Goal: Information Seeking & Learning: Learn about a topic

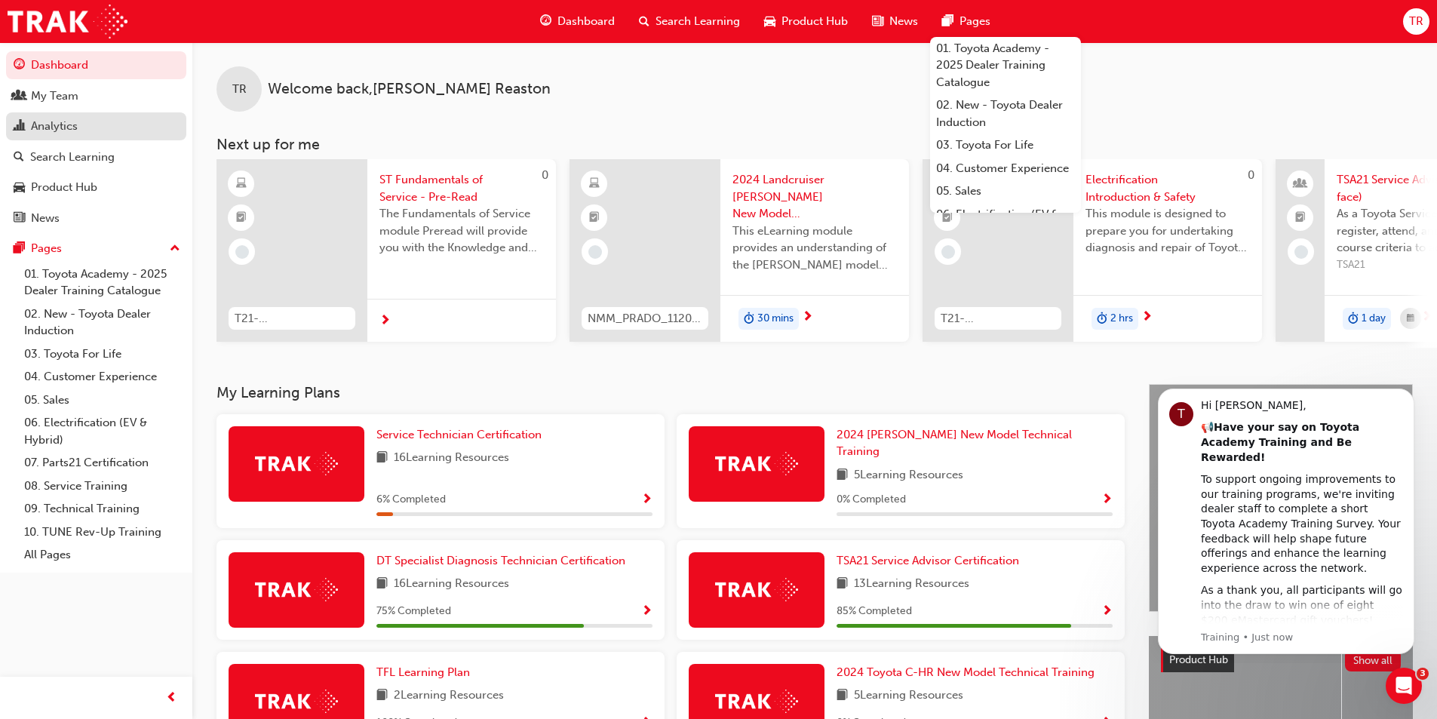
click at [60, 134] on div "Analytics" at bounding box center [96, 126] width 165 height 19
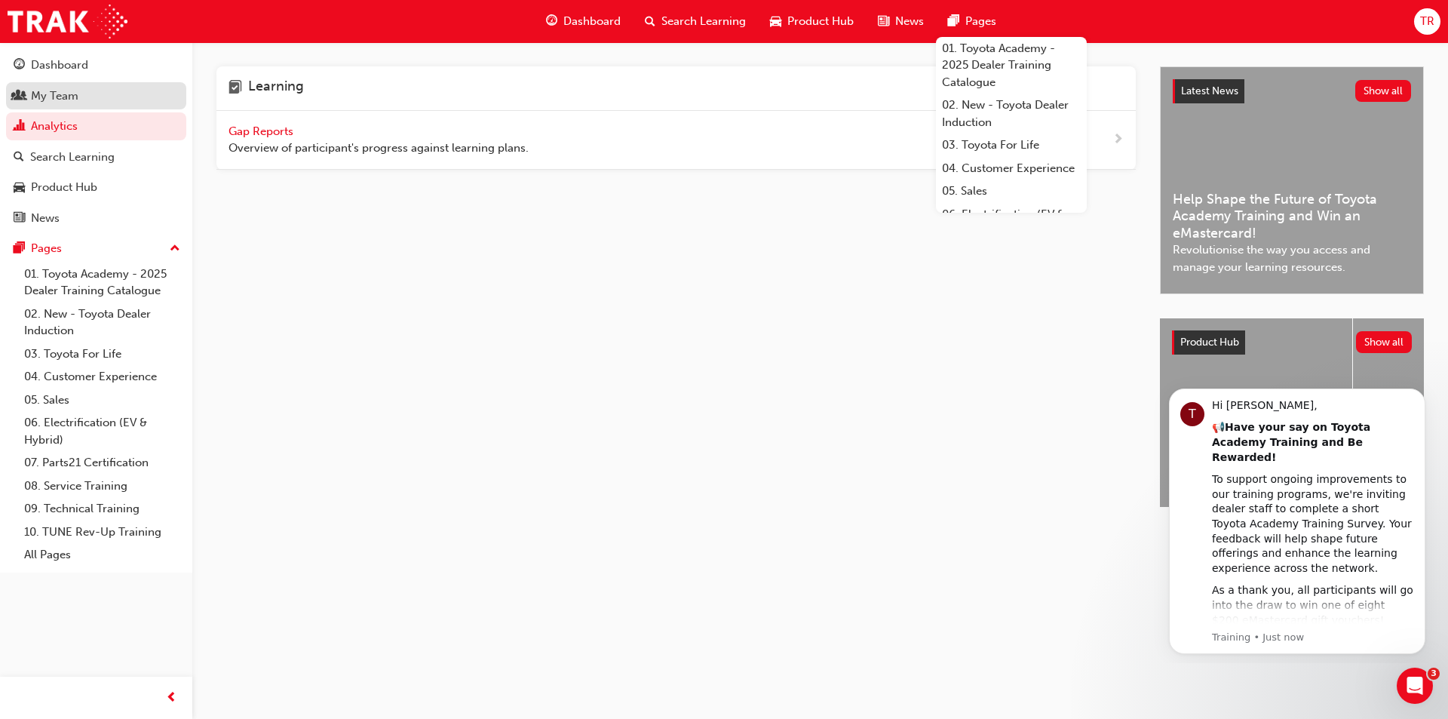
click at [67, 104] on div "My Team" at bounding box center [96, 96] width 165 height 19
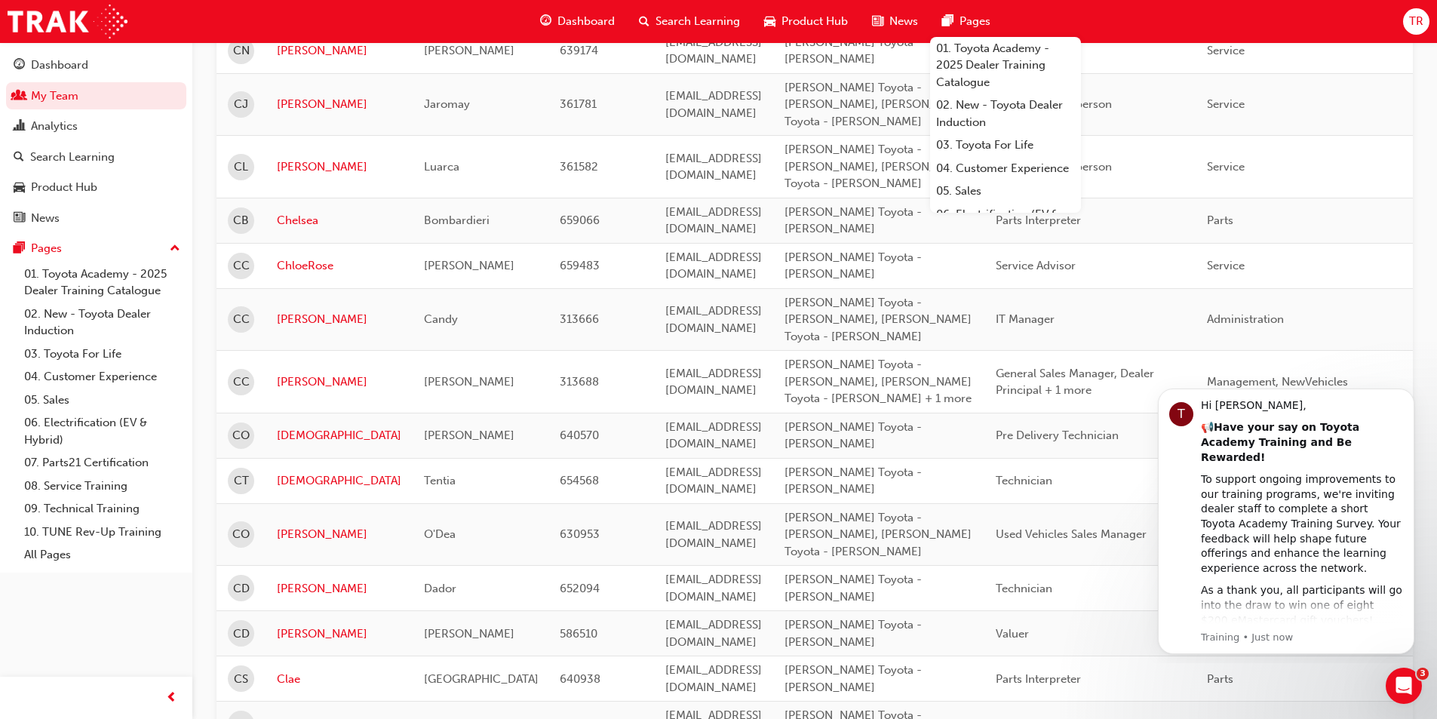
scroll to position [1758, 0]
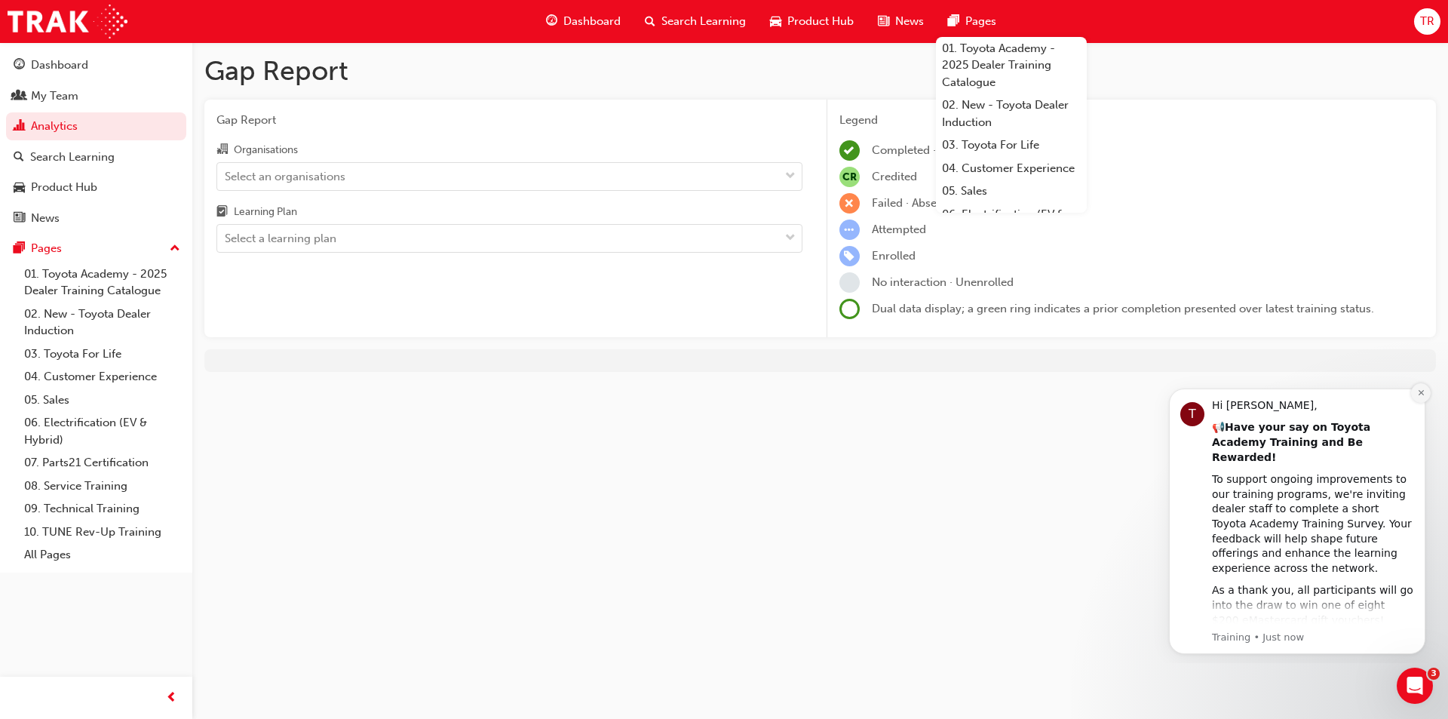
click at [1423, 398] on button "Dismiss notification" at bounding box center [1421, 393] width 20 height 20
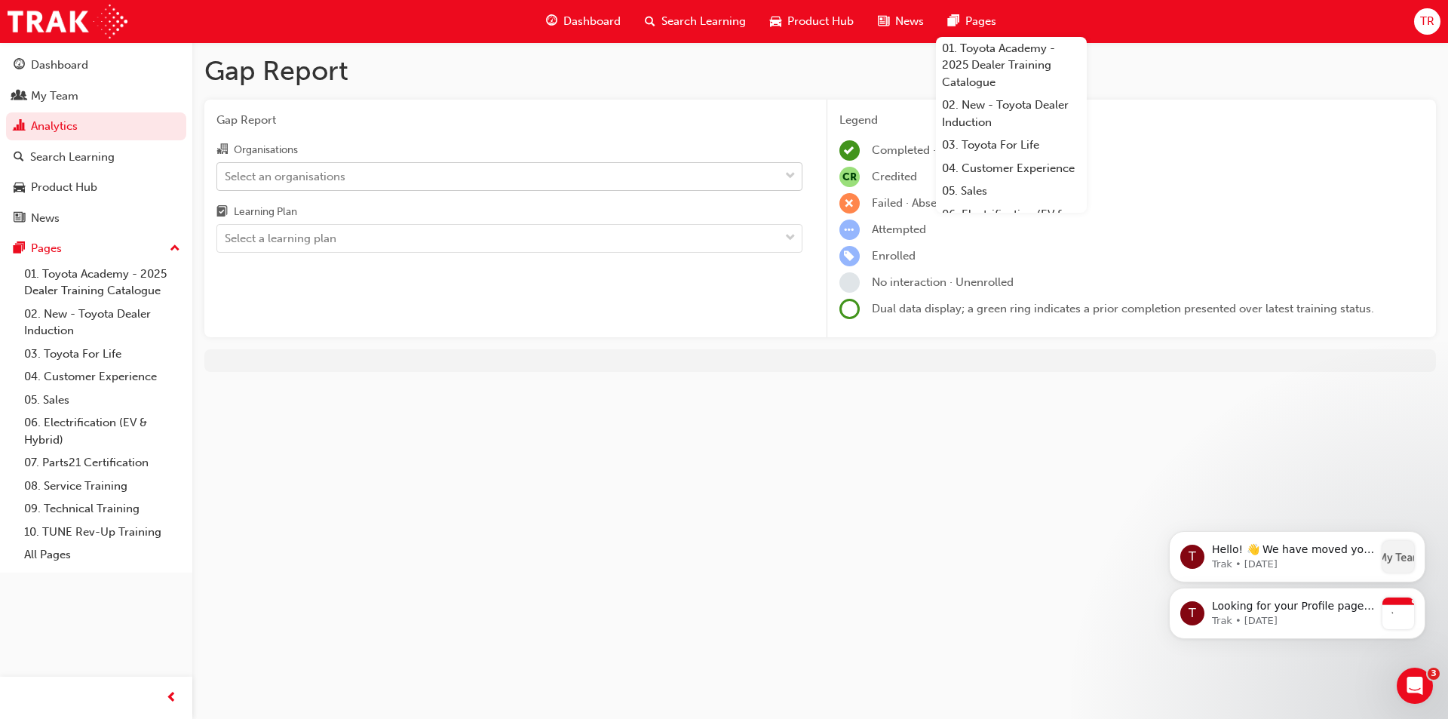
click at [336, 177] on div "Select an organisations" at bounding box center [285, 175] width 121 height 17
click at [226, 177] on input "Organisations Select an organisations" at bounding box center [226, 175] width 2 height 13
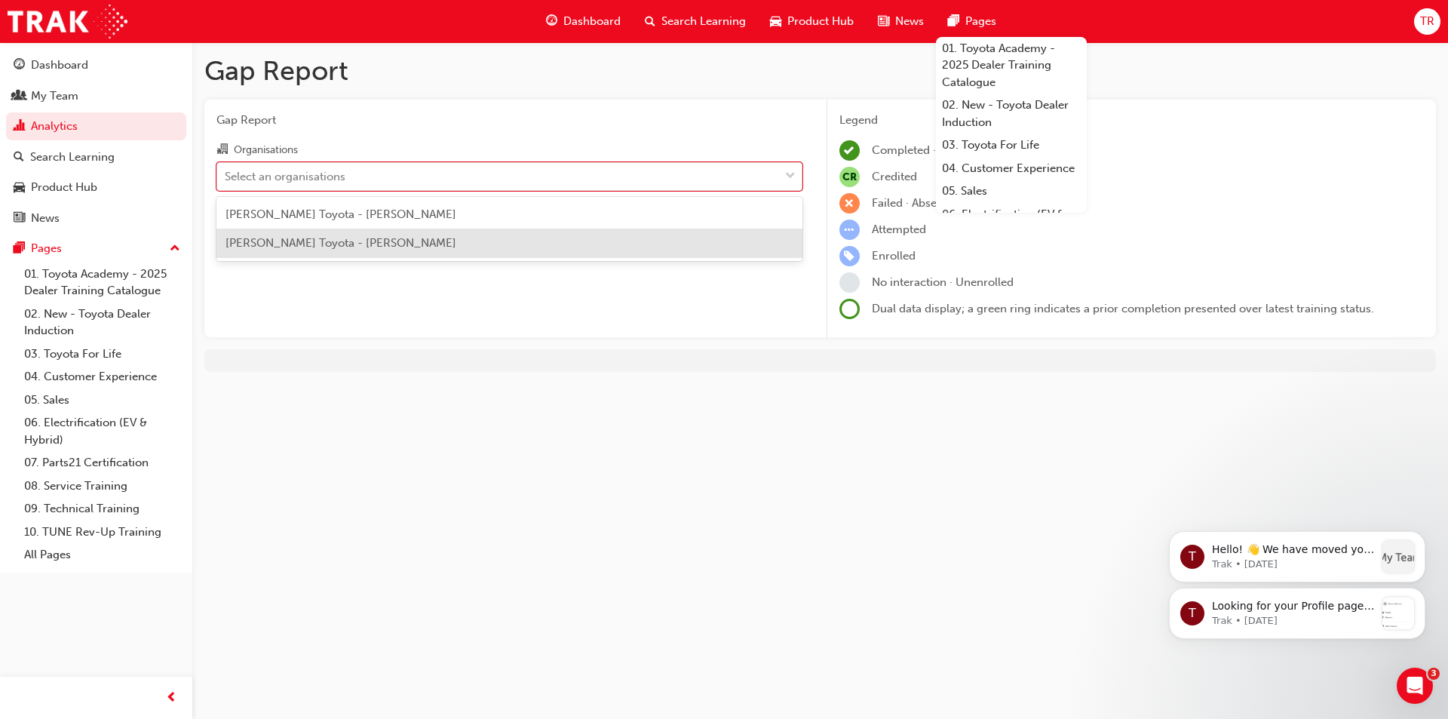
click at [332, 247] on span "[PERSON_NAME] Toyota - [PERSON_NAME]" at bounding box center [341, 243] width 231 height 14
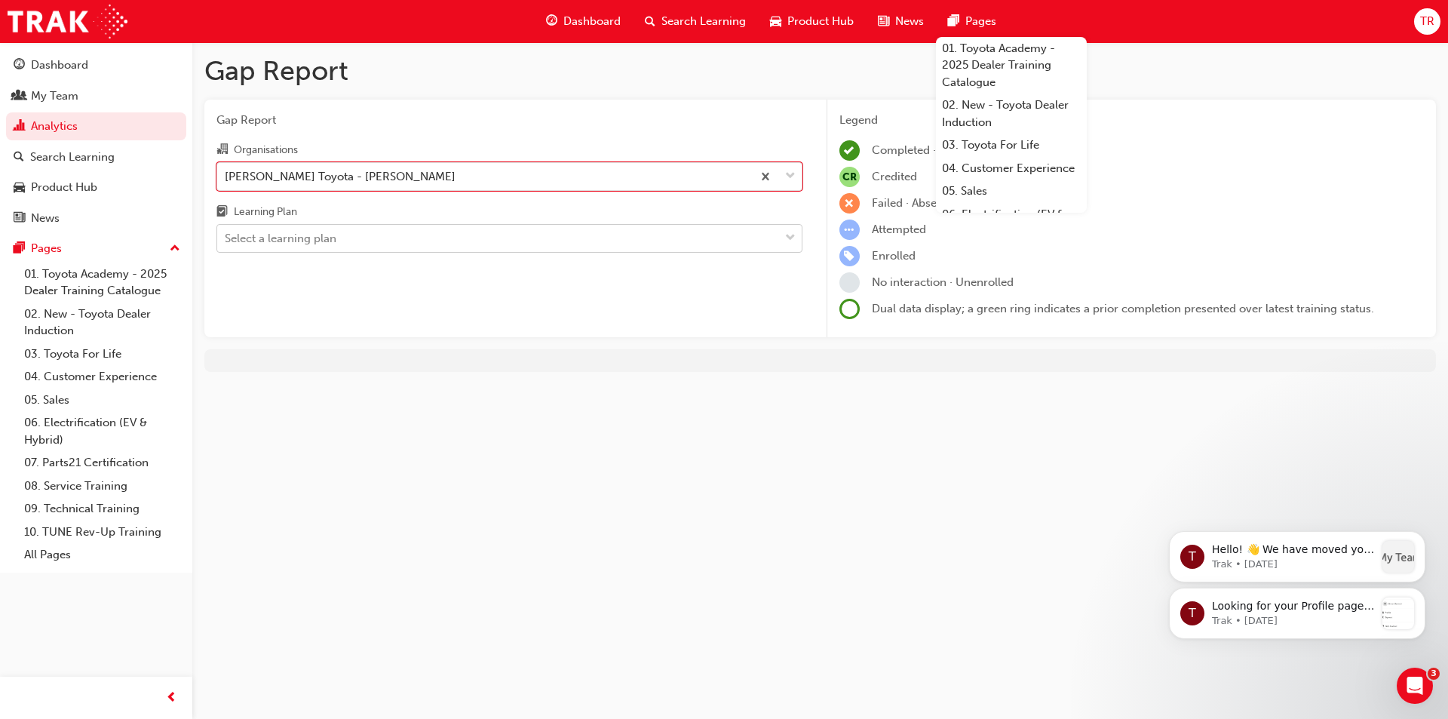
click at [322, 238] on div "Select a learning plan" at bounding box center [281, 238] width 112 height 17
click at [226, 238] on input "Learning Plan Select a learning plan" at bounding box center [226, 238] width 2 height 13
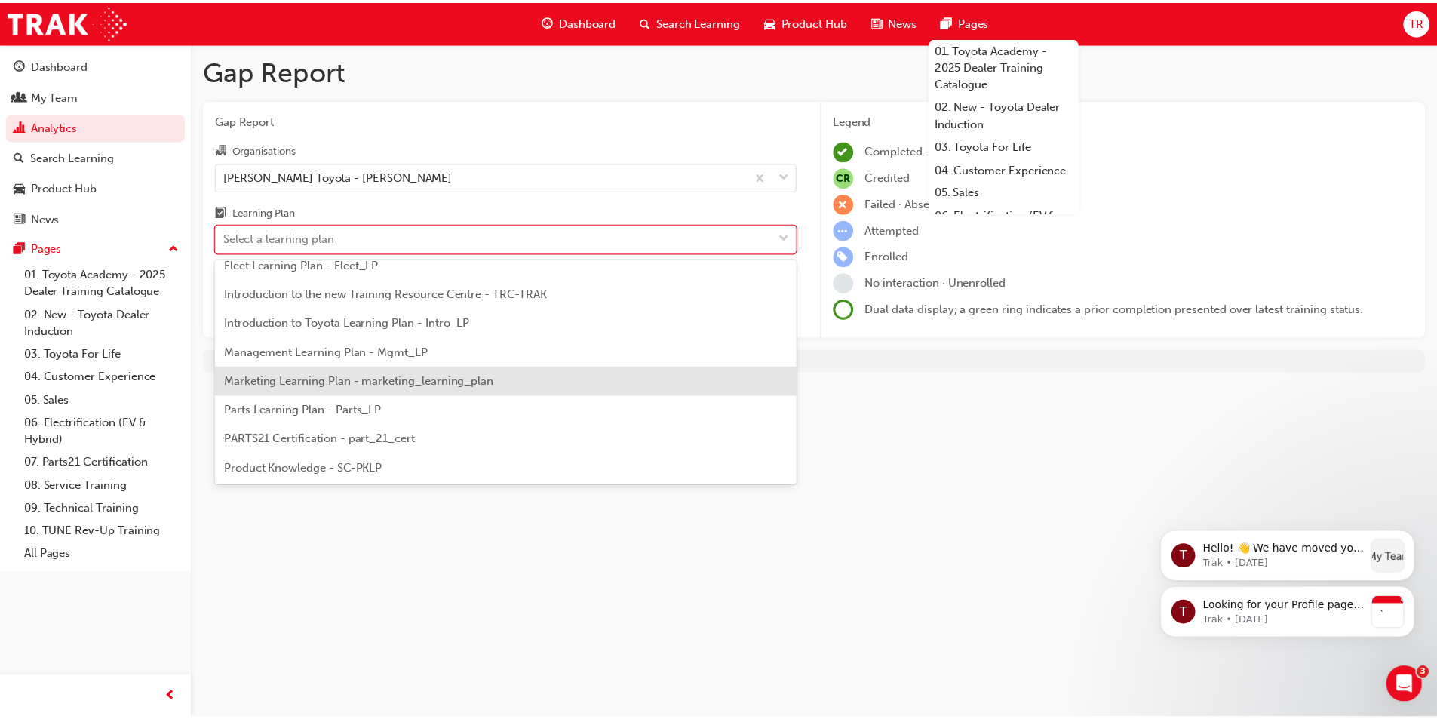
scroll to position [453, 0]
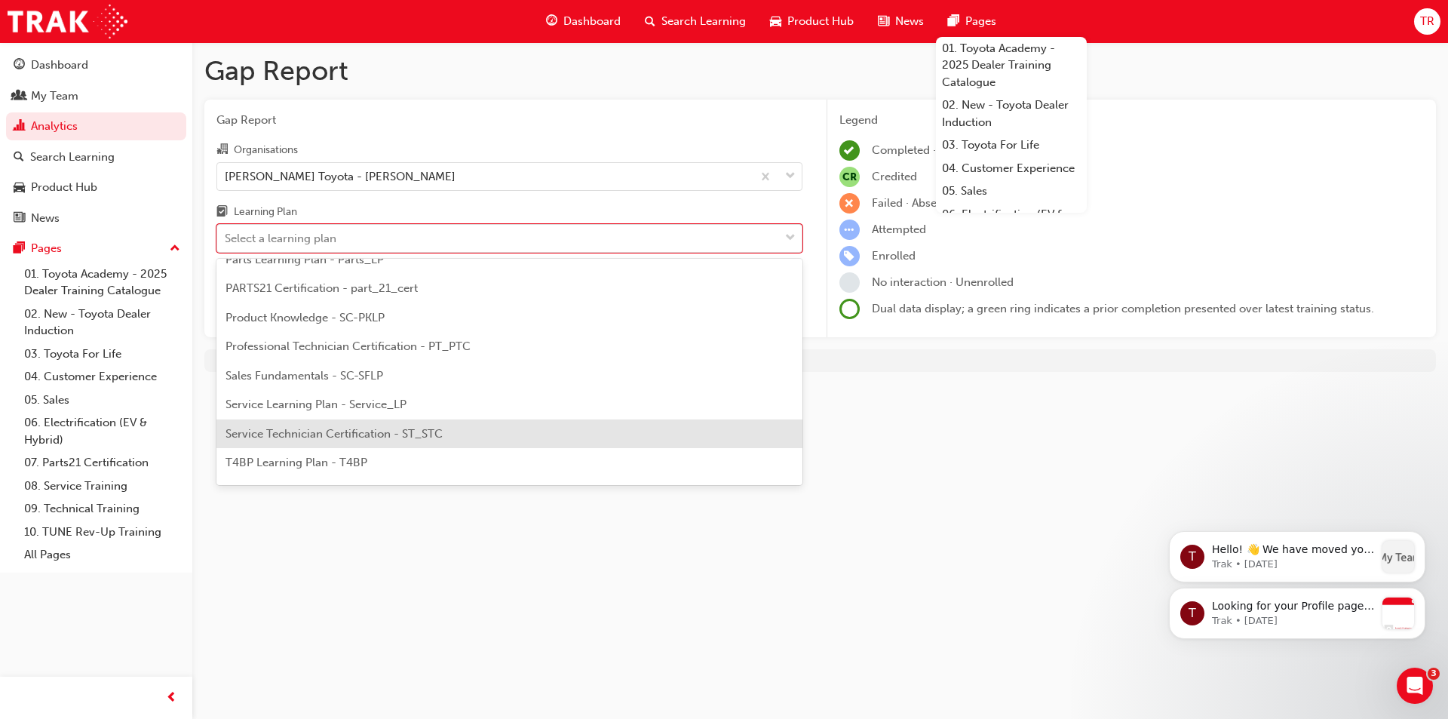
click at [348, 432] on span "Service Technician Certification - ST_STC" at bounding box center [334, 434] width 217 height 14
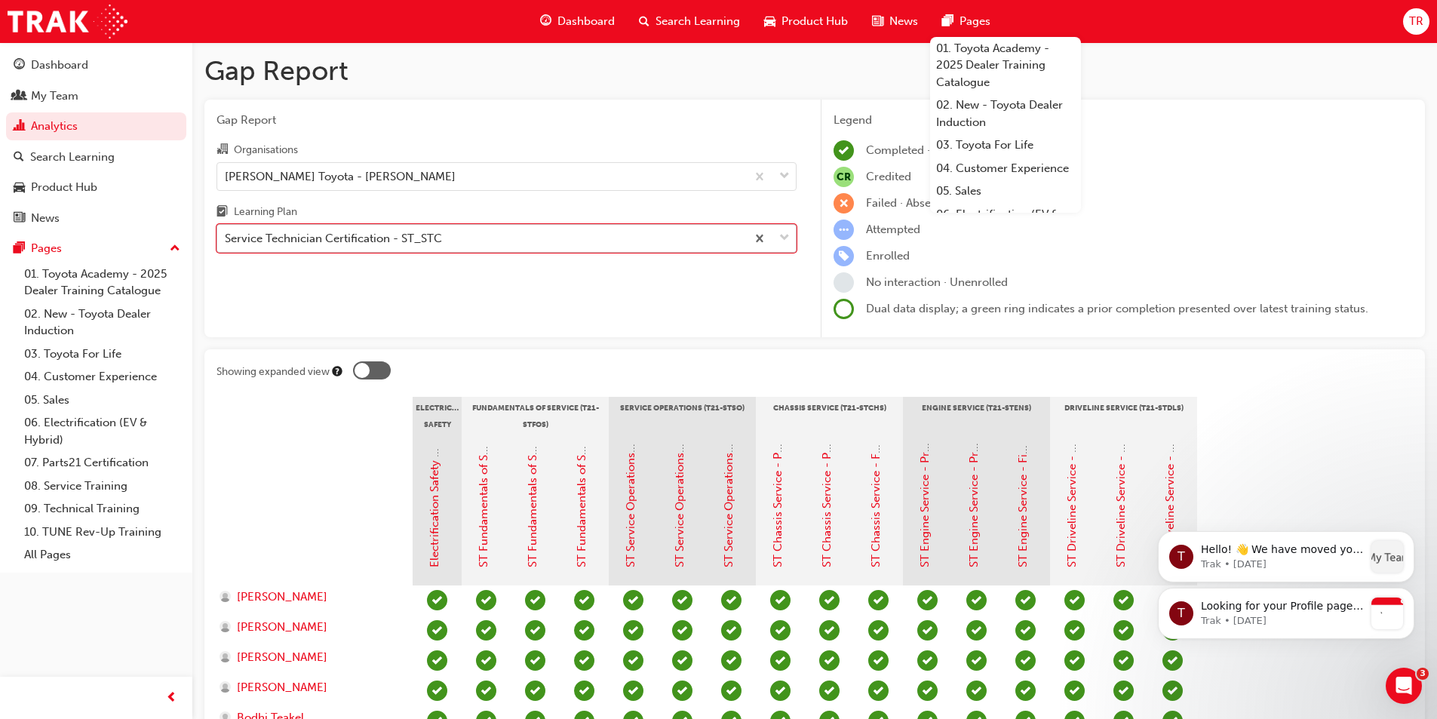
click at [479, 242] on div "Service Technician Certification - ST_STC" at bounding box center [481, 239] width 529 height 26
click at [226, 242] on input "Learning Plan option Service Technician Certification - ST_STC, selected. 0 res…" at bounding box center [226, 238] width 2 height 13
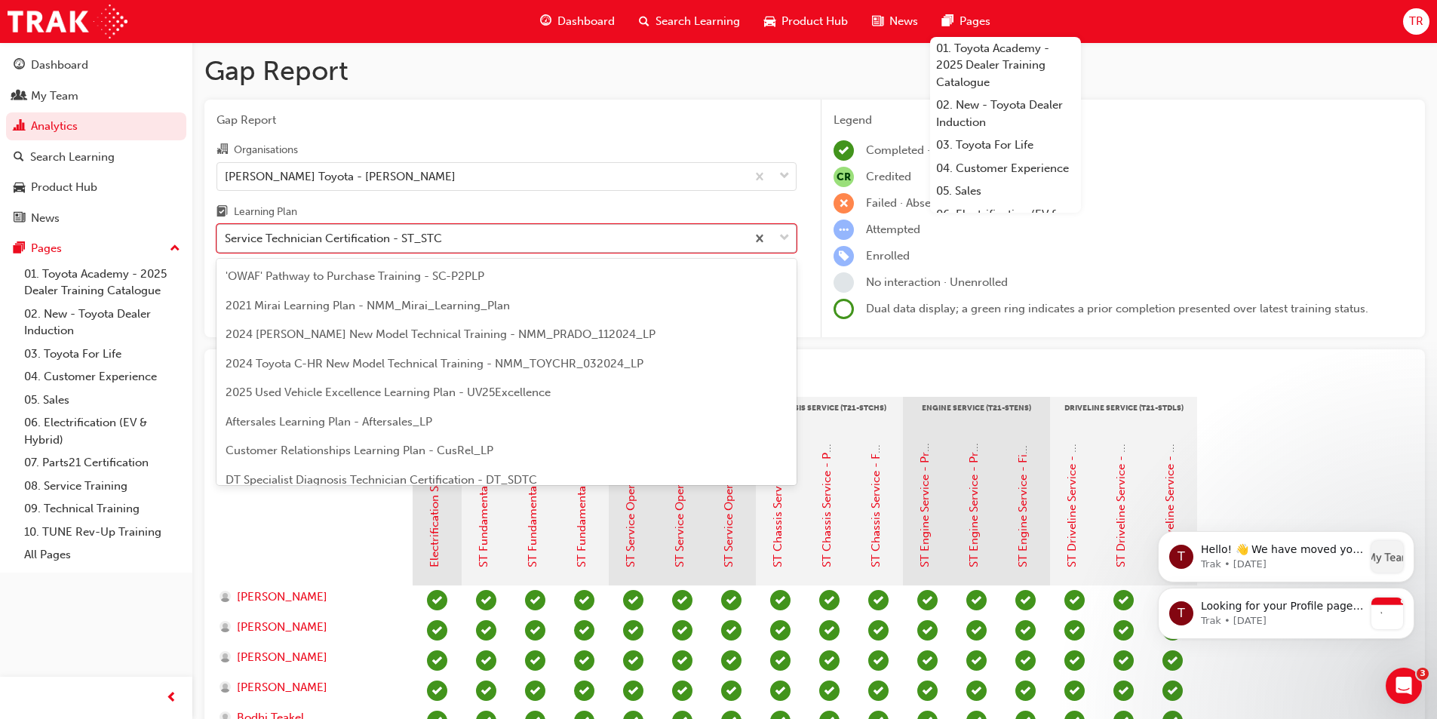
scroll to position [426, 0]
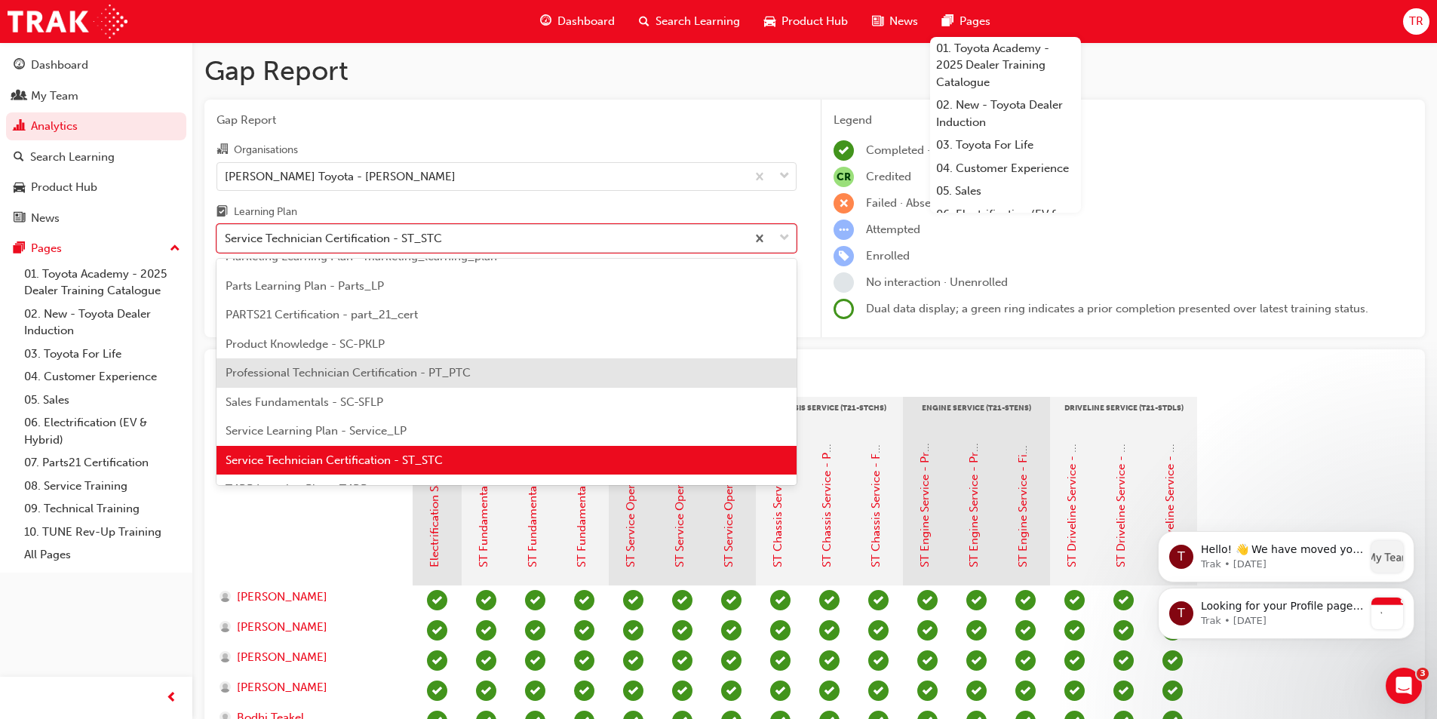
click at [429, 367] on span "Professional Technician Certification - PT_PTC" at bounding box center [348, 373] width 245 height 14
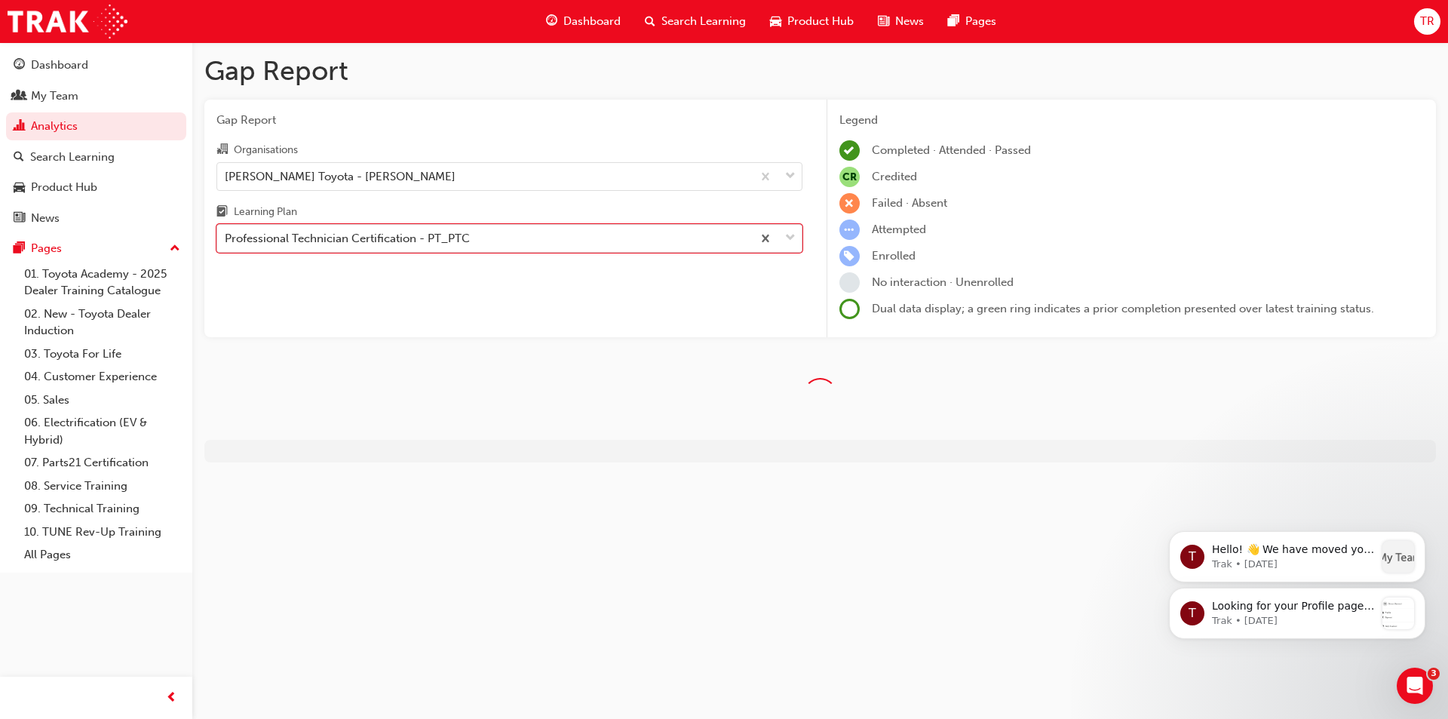
click at [1110, 42] on div "Dashboard Search Learning Product Hub News Pages TR" at bounding box center [724, 21] width 1448 height 43
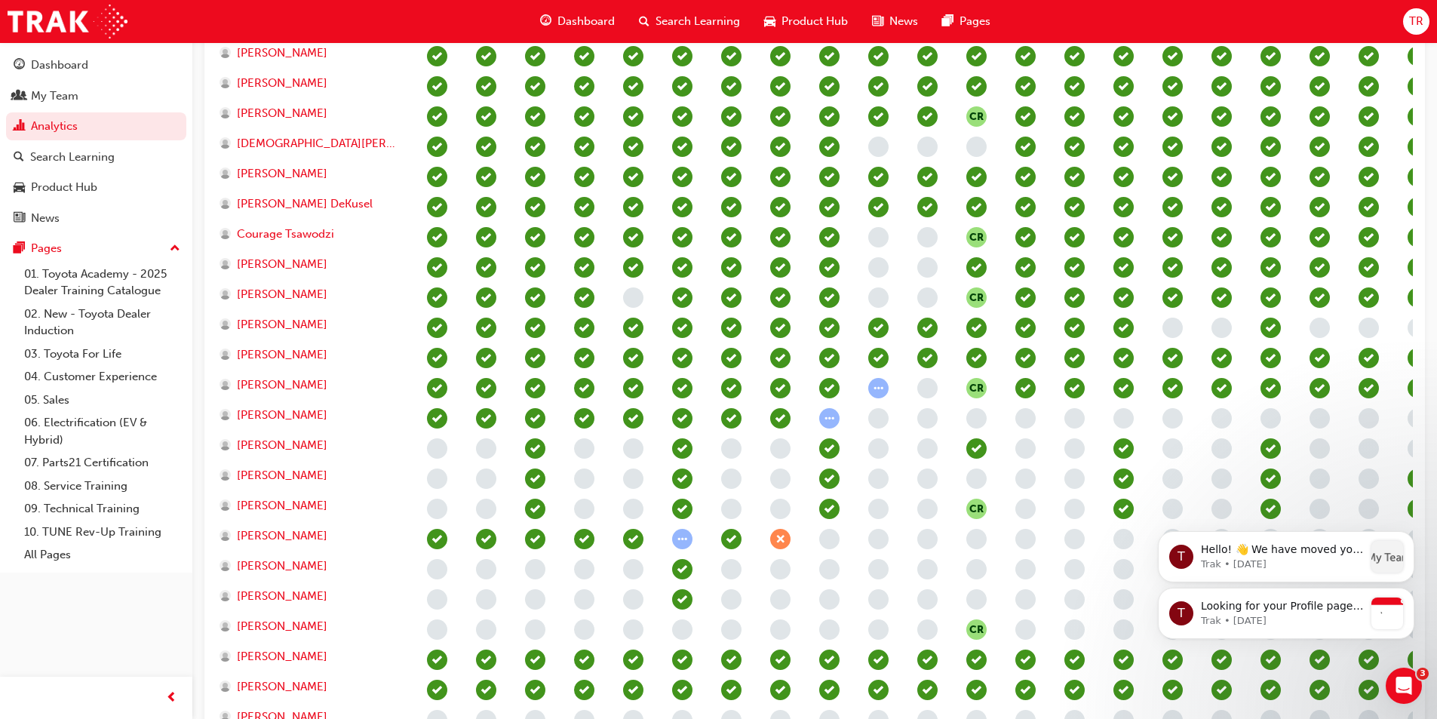
scroll to position [754, 0]
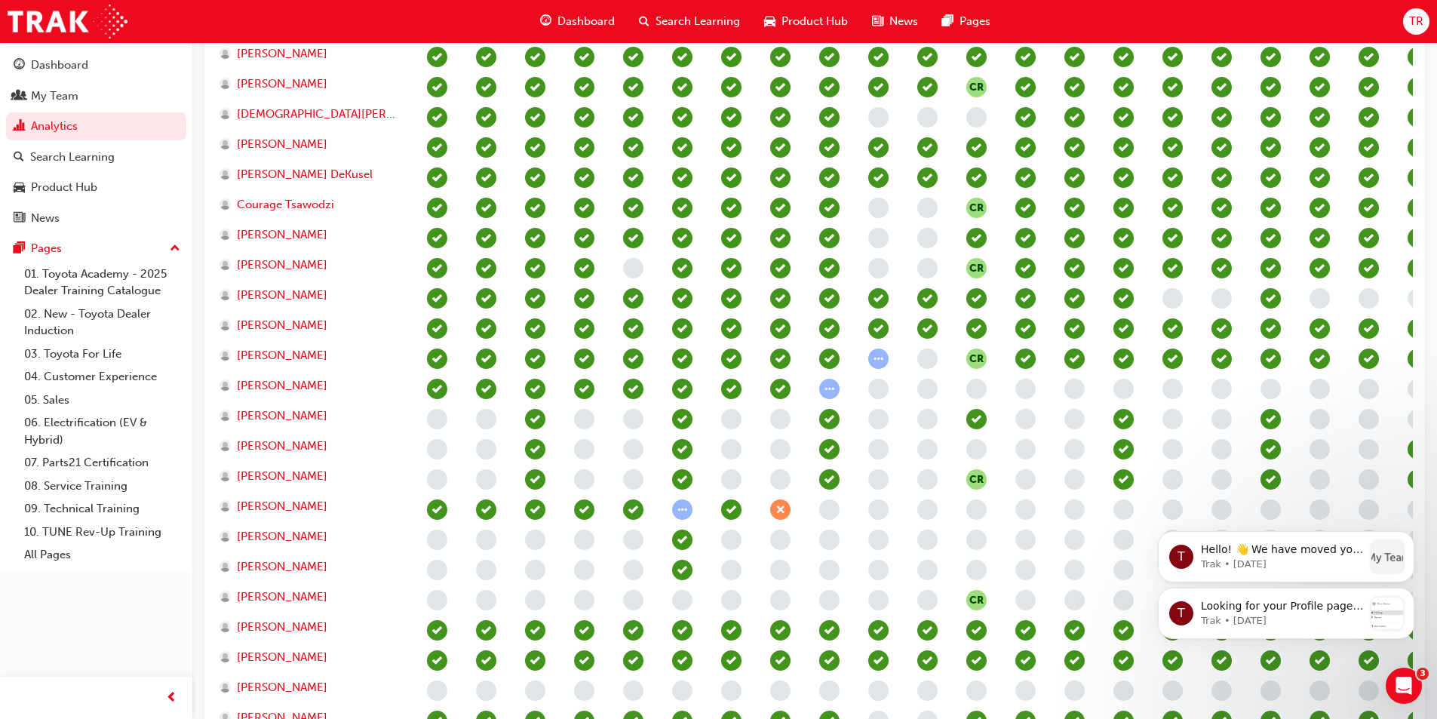
click at [882, 360] on span "learningRecordVerb_ATTEMPT-icon" at bounding box center [878, 358] width 20 height 20
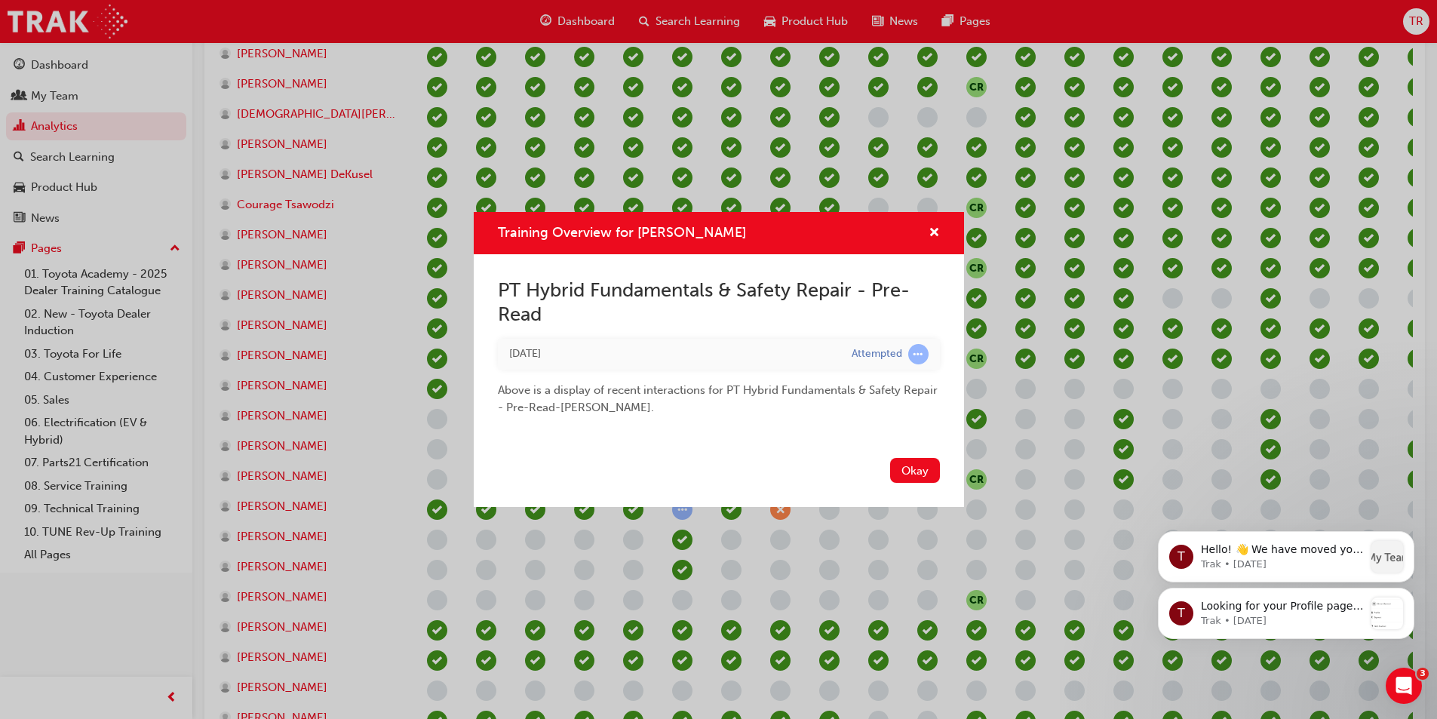
click at [927, 235] on div "Training Overview for Felix Dzakpasu" at bounding box center [927, 233] width 23 height 19
click at [933, 235] on span "cross-icon" at bounding box center [934, 234] width 11 height 14
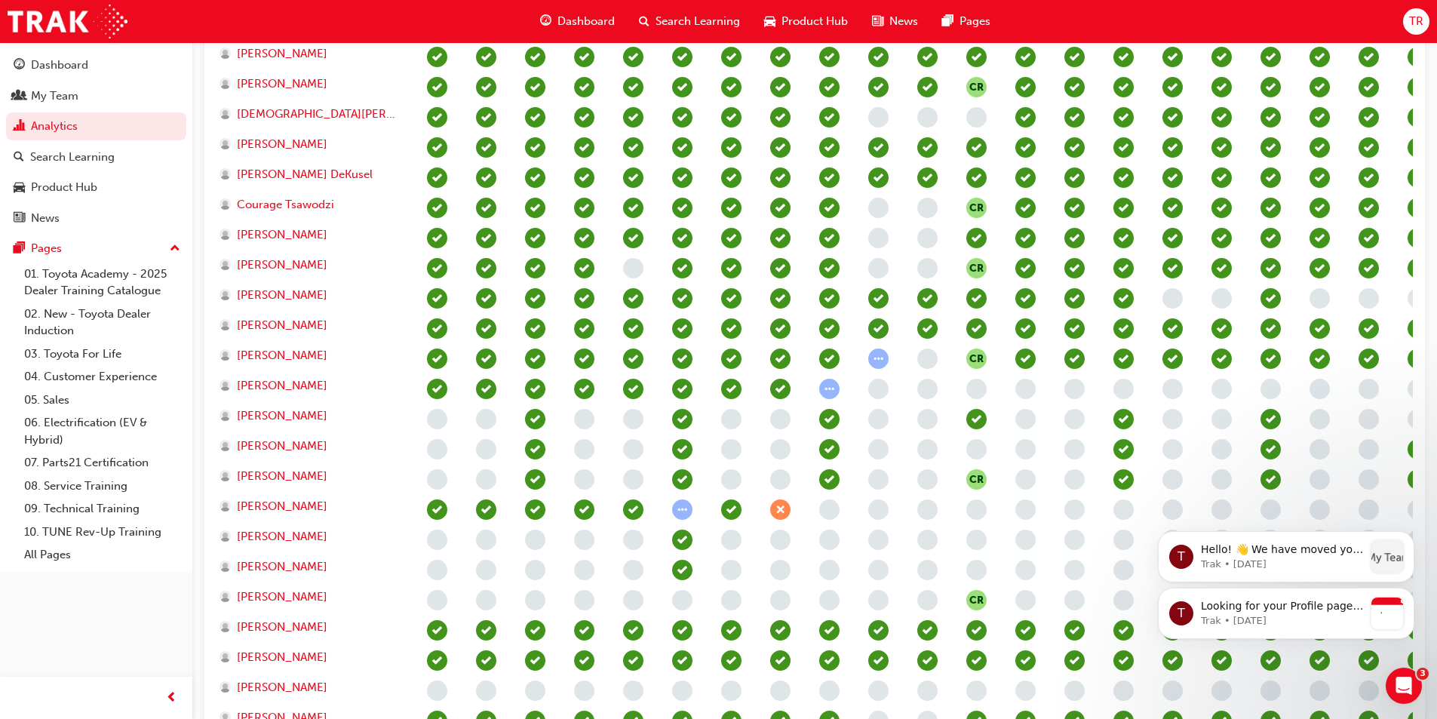
click at [923, 365] on span "learningRecordVerb_NONE-icon" at bounding box center [927, 358] width 20 height 20
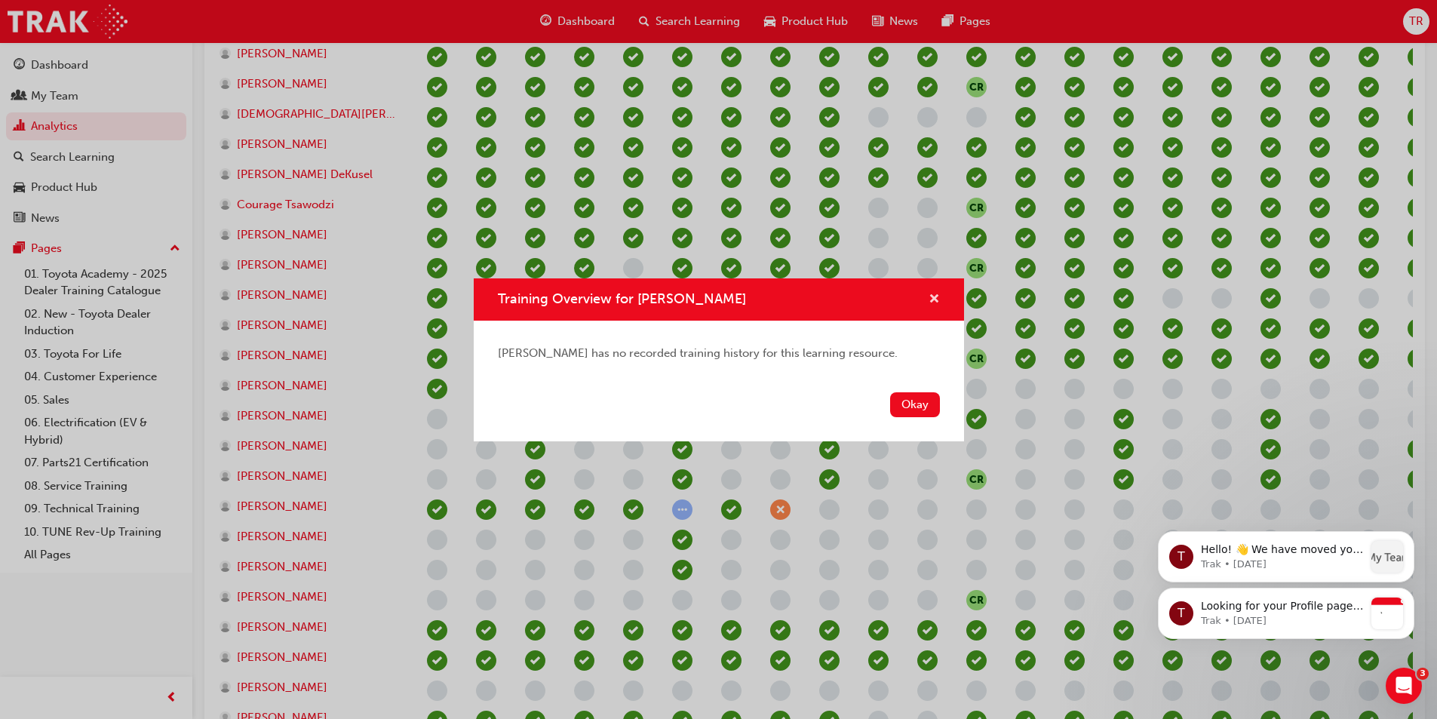
click at [932, 294] on span "cross-icon" at bounding box center [934, 300] width 11 height 14
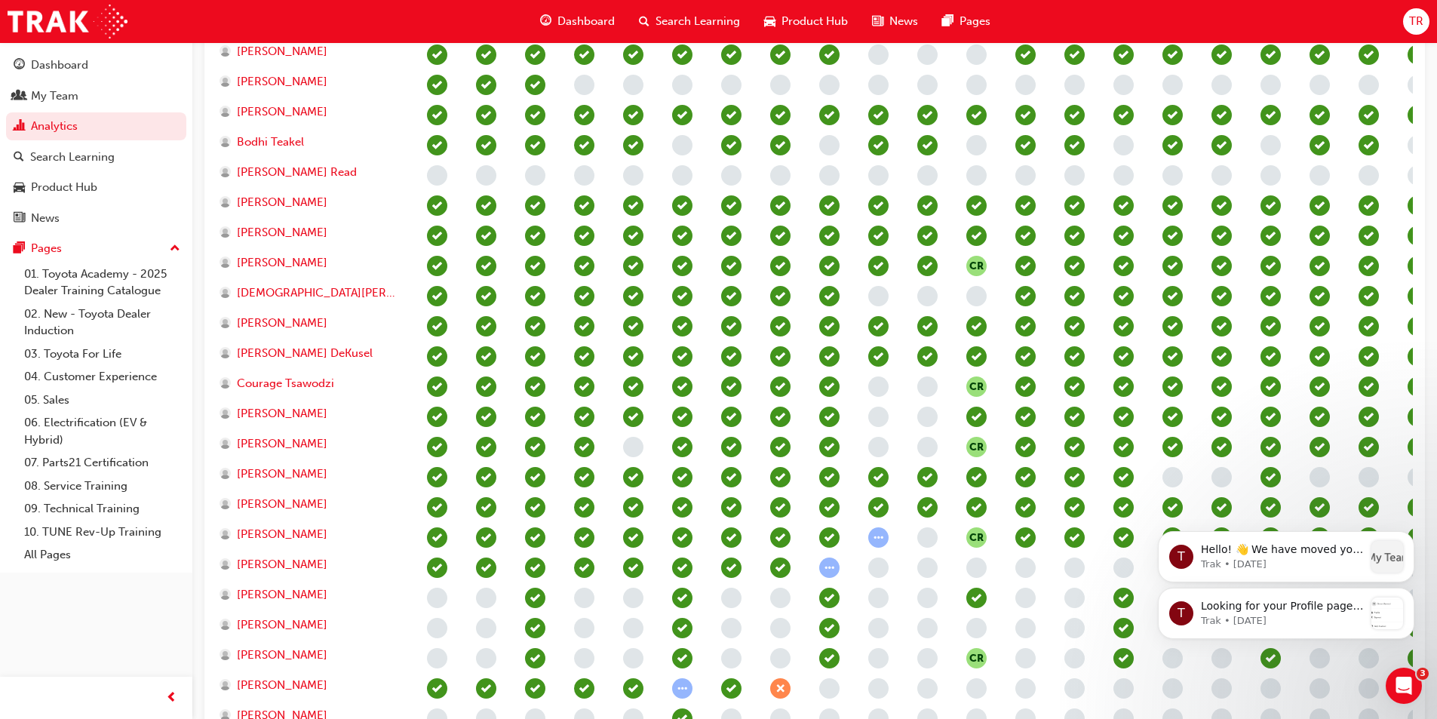
scroll to position [603, 0]
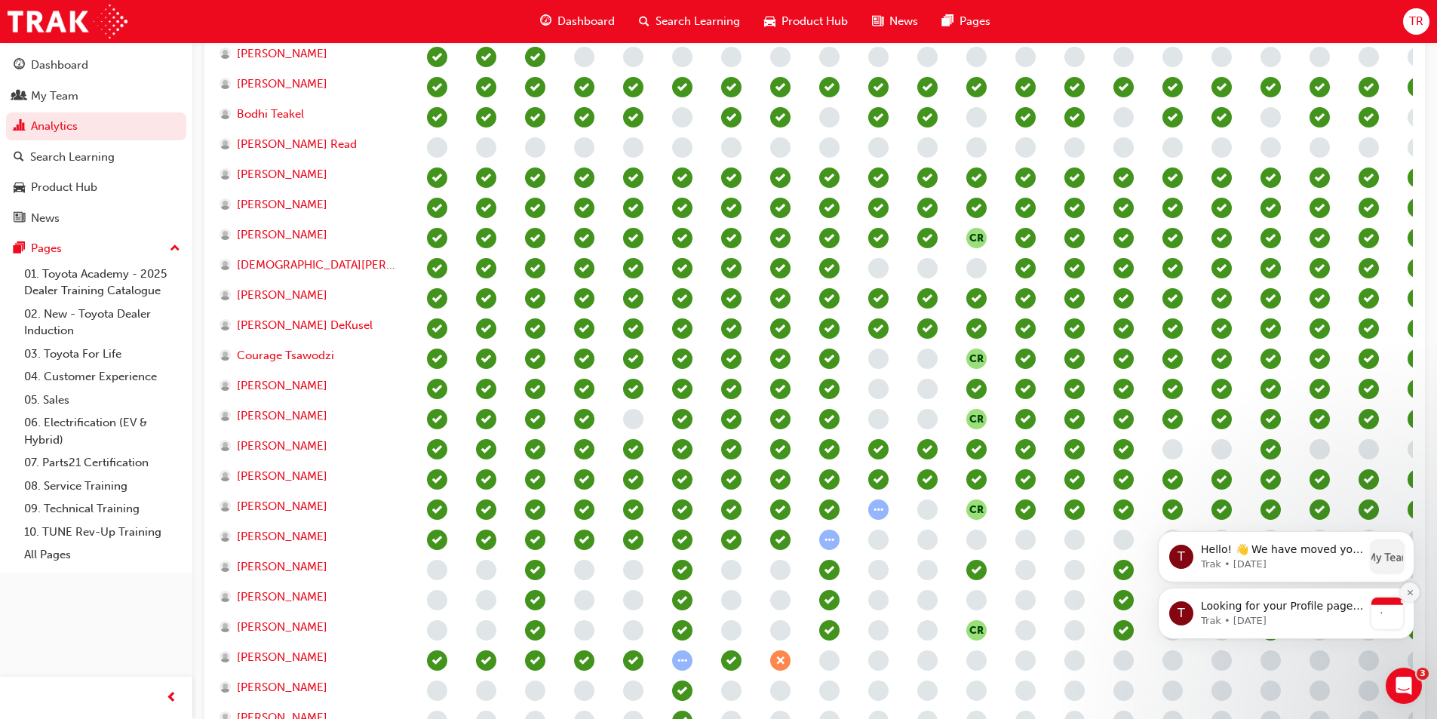
click at [1414, 593] on icon "Dismiss notification" at bounding box center [1410, 592] width 8 height 8
click at [1410, 591] on icon "Dismiss notification" at bounding box center [1410, 592] width 8 height 8
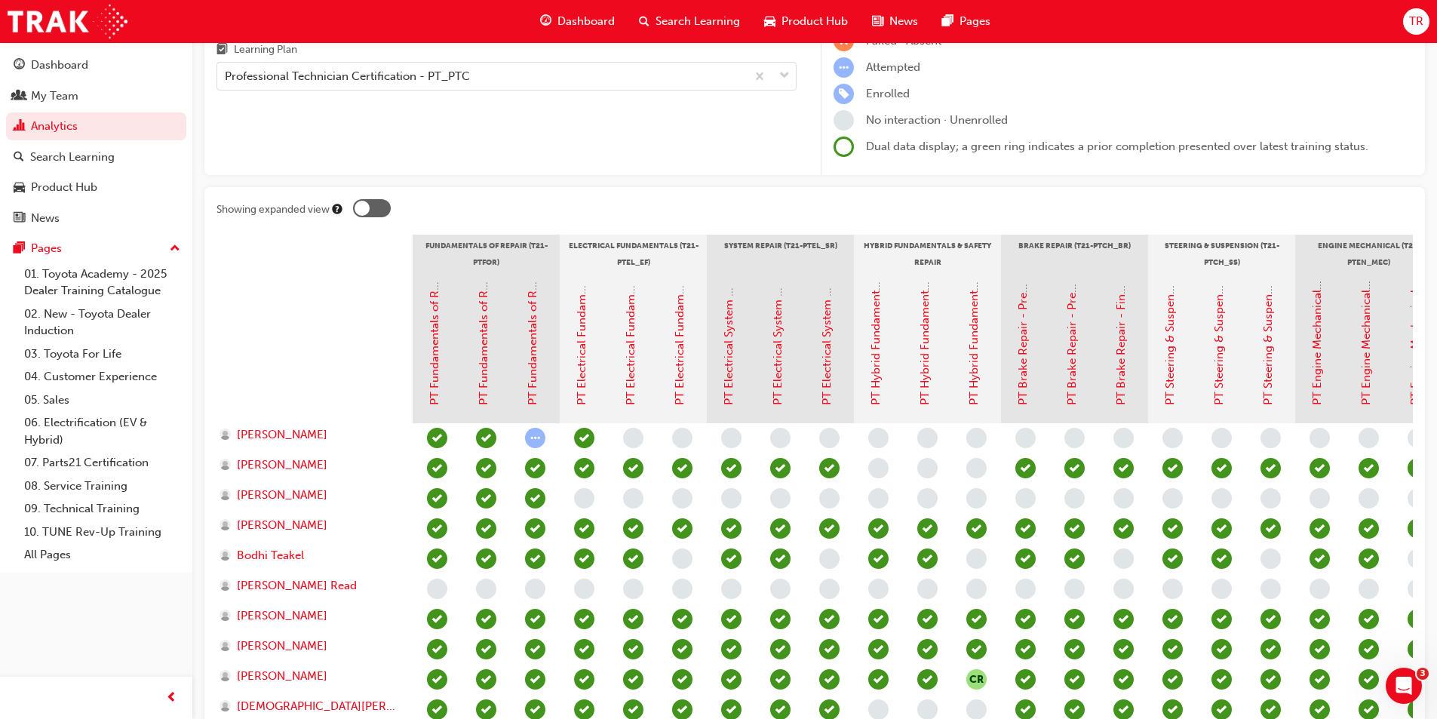
scroll to position [151, 0]
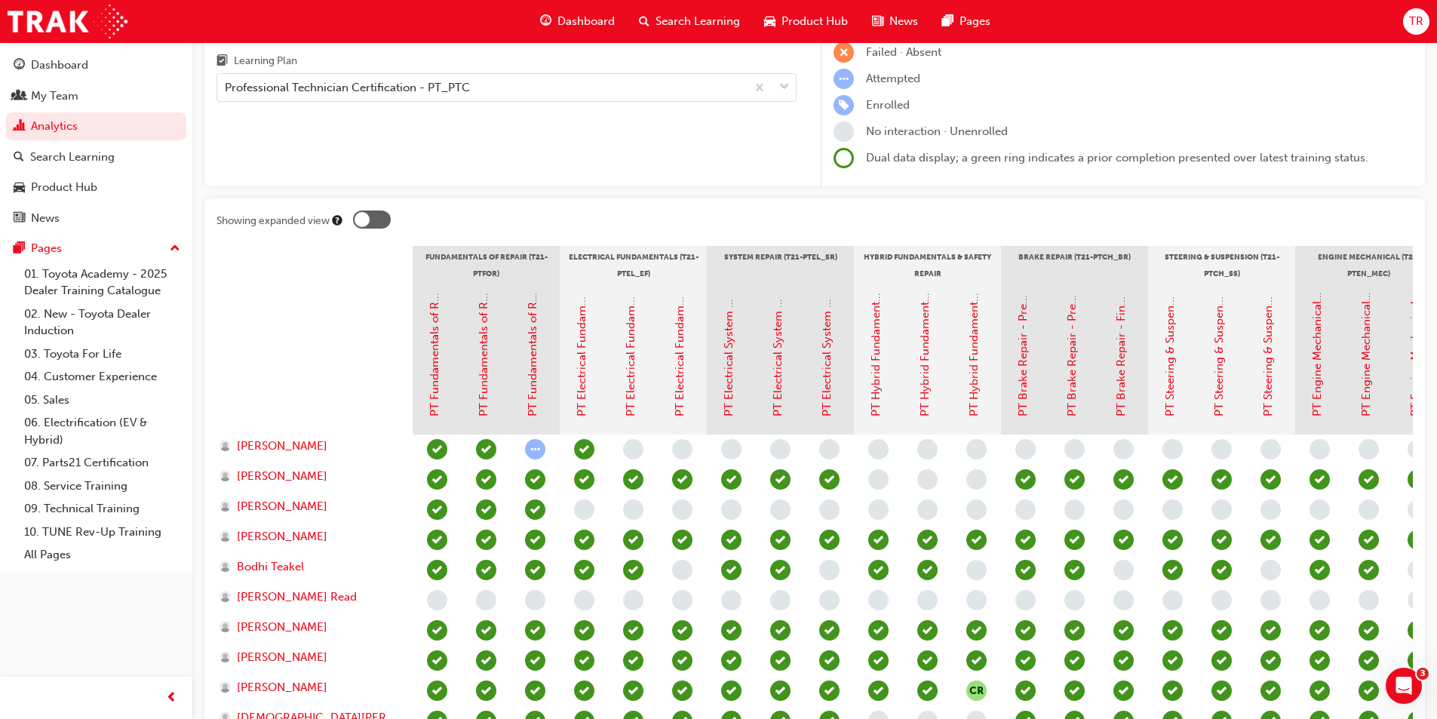
click at [365, 218] on div at bounding box center [362, 219] width 15 height 15
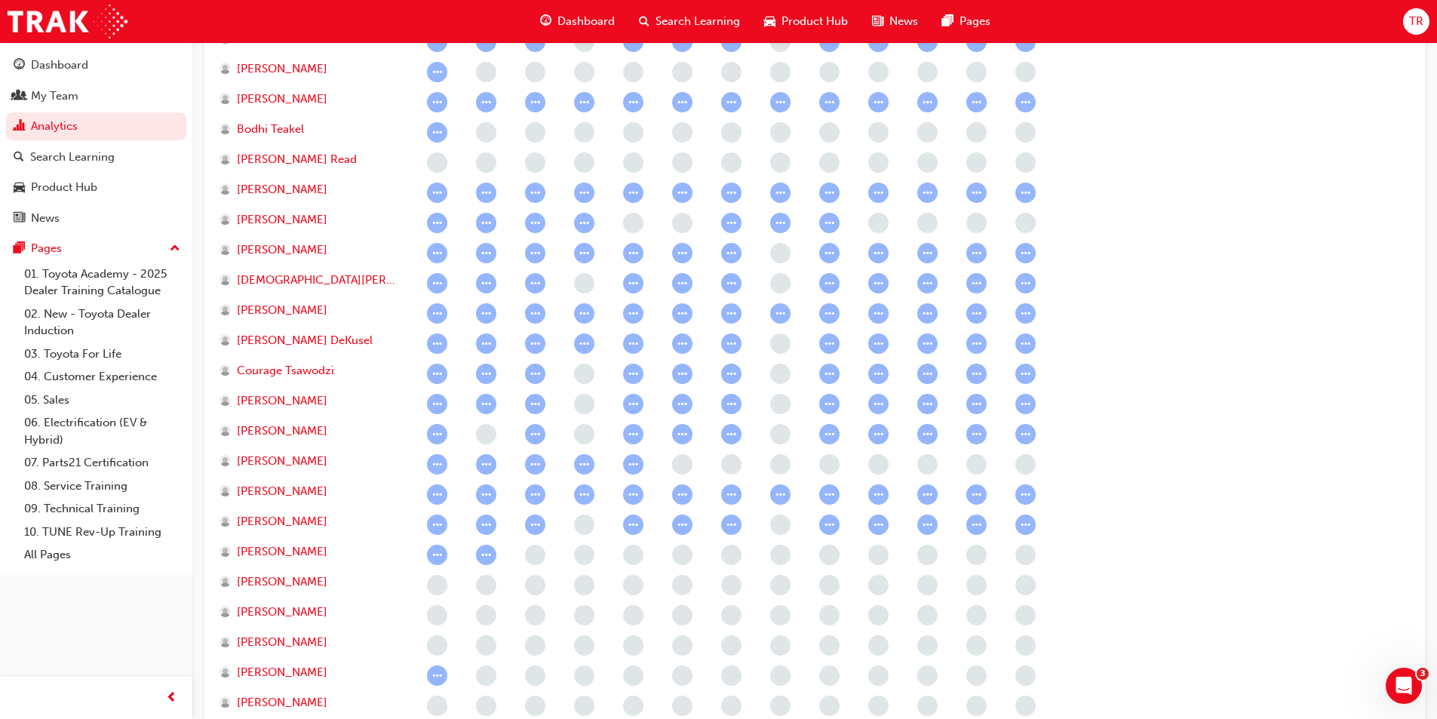
scroll to position [603, 0]
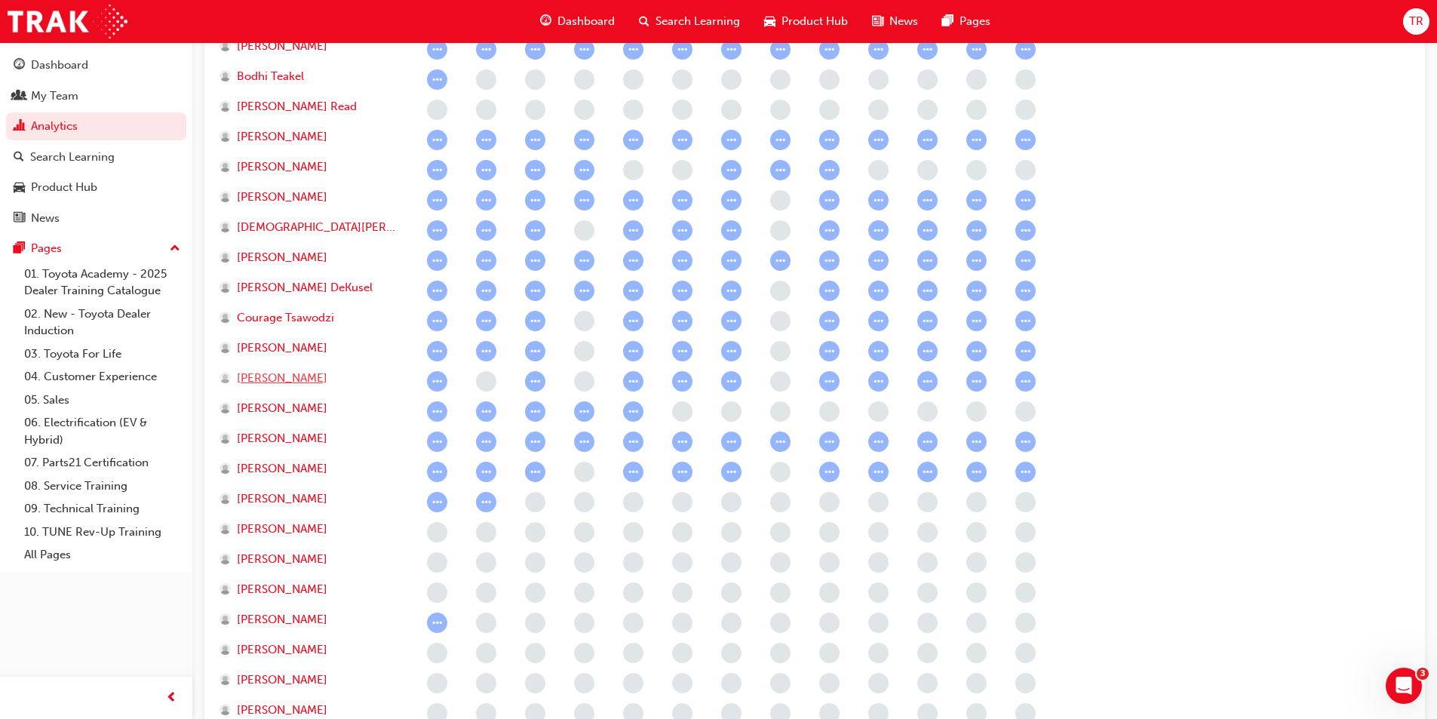
click at [300, 374] on span "[PERSON_NAME]" at bounding box center [282, 378] width 91 height 17
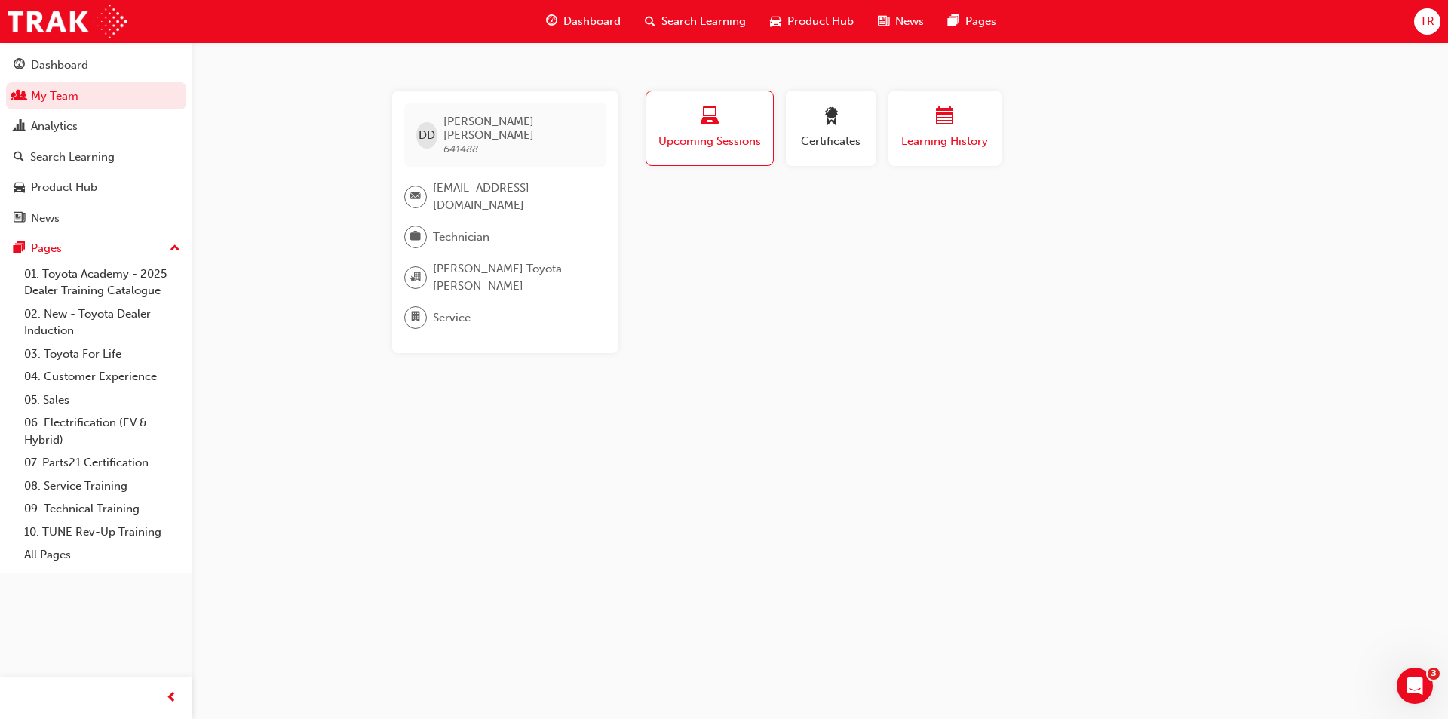
click at [948, 135] on span "Learning History" at bounding box center [945, 141] width 91 height 17
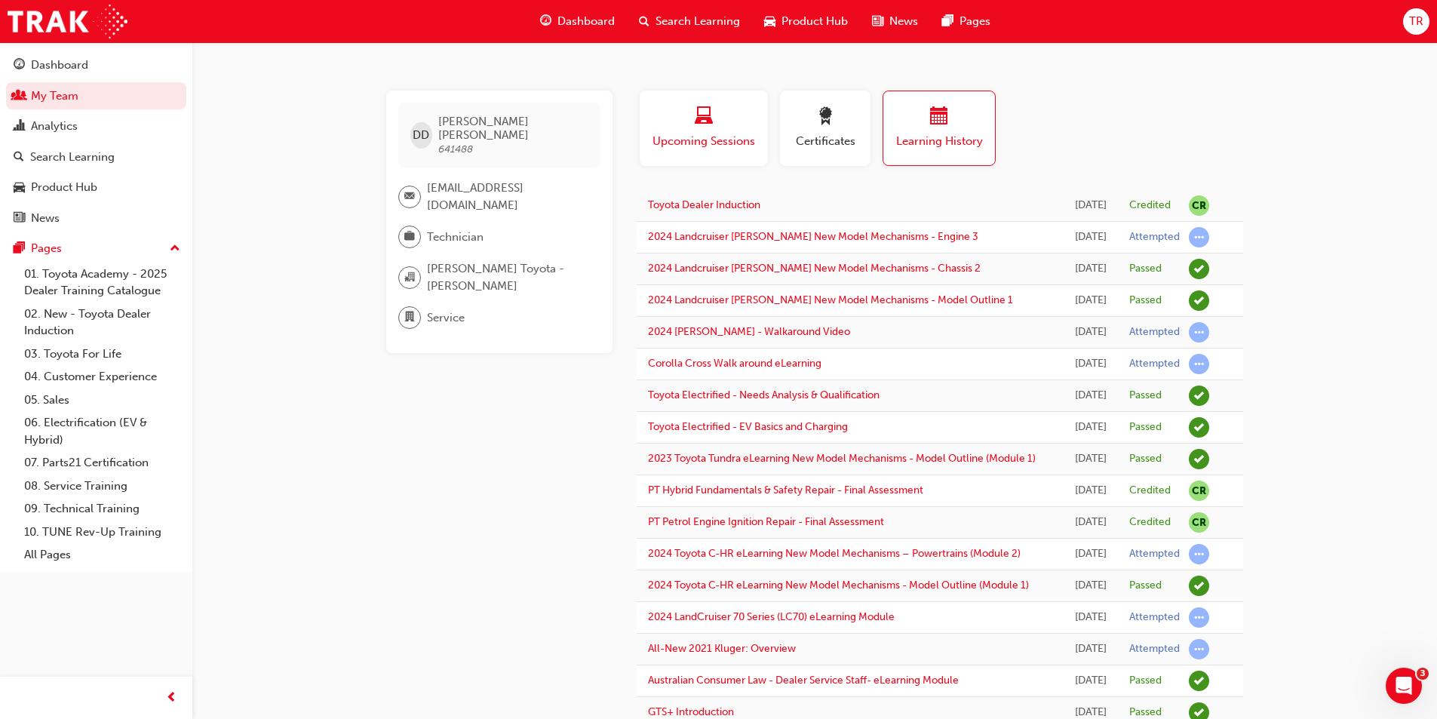
click at [732, 140] on span "Upcoming Sessions" at bounding box center [704, 141] width 106 height 17
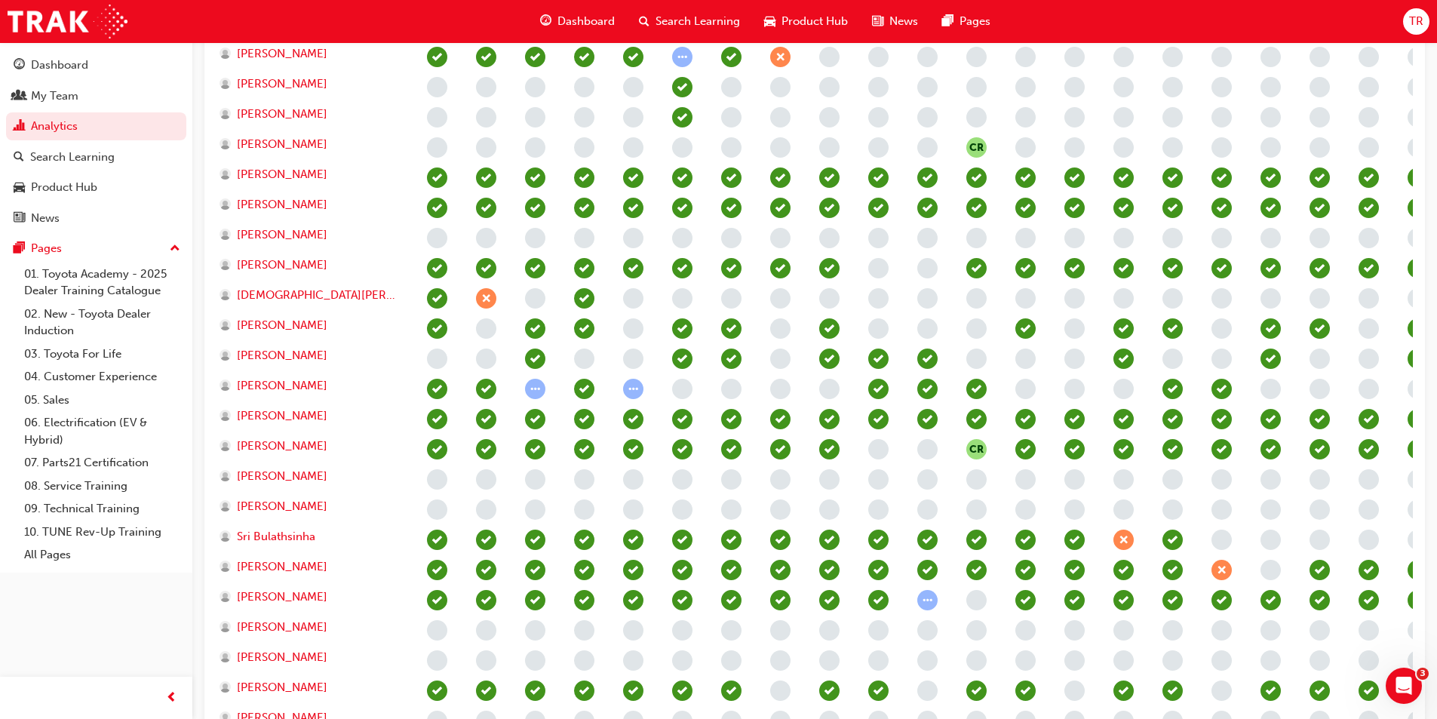
scroll to position [1358, 0]
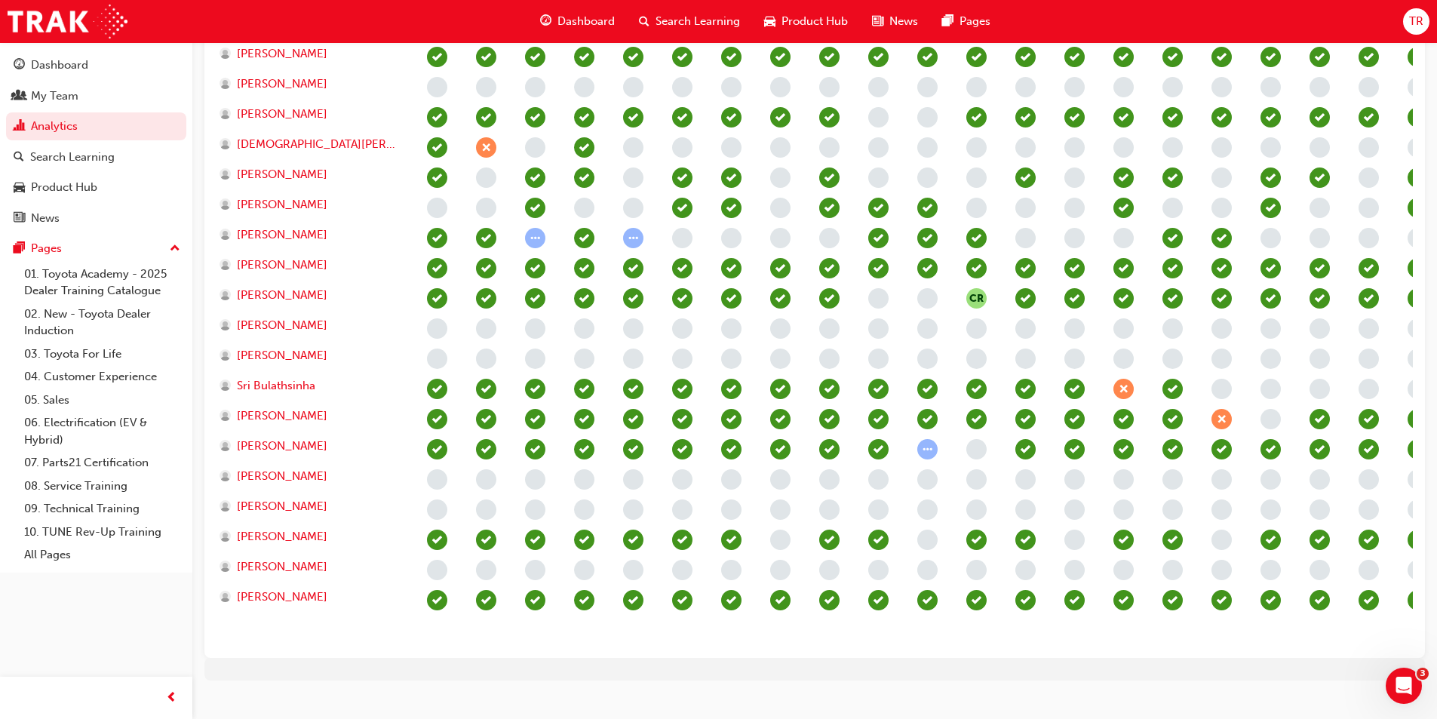
click at [437, 512] on span "learningRecordVerb_NONE-icon" at bounding box center [437, 509] width 20 height 20
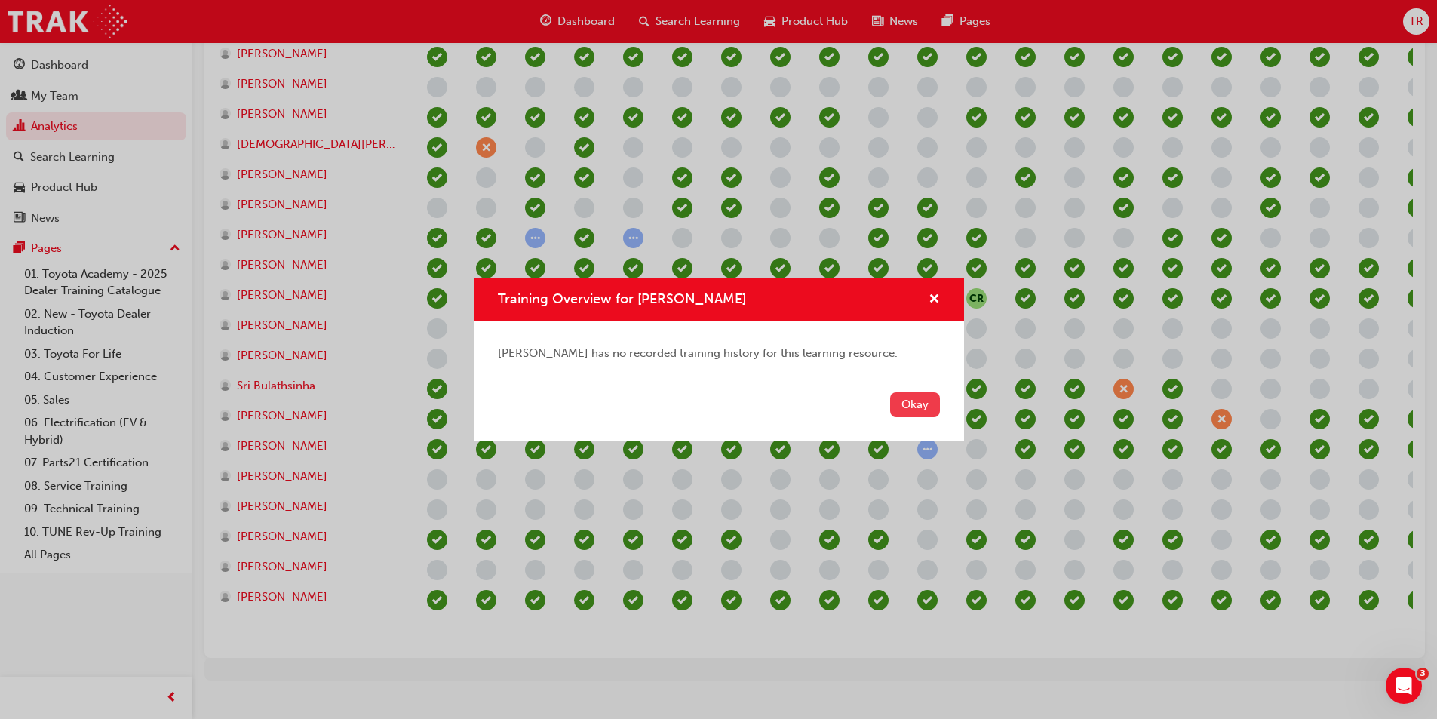
click at [914, 404] on button "Okay" at bounding box center [915, 404] width 50 height 25
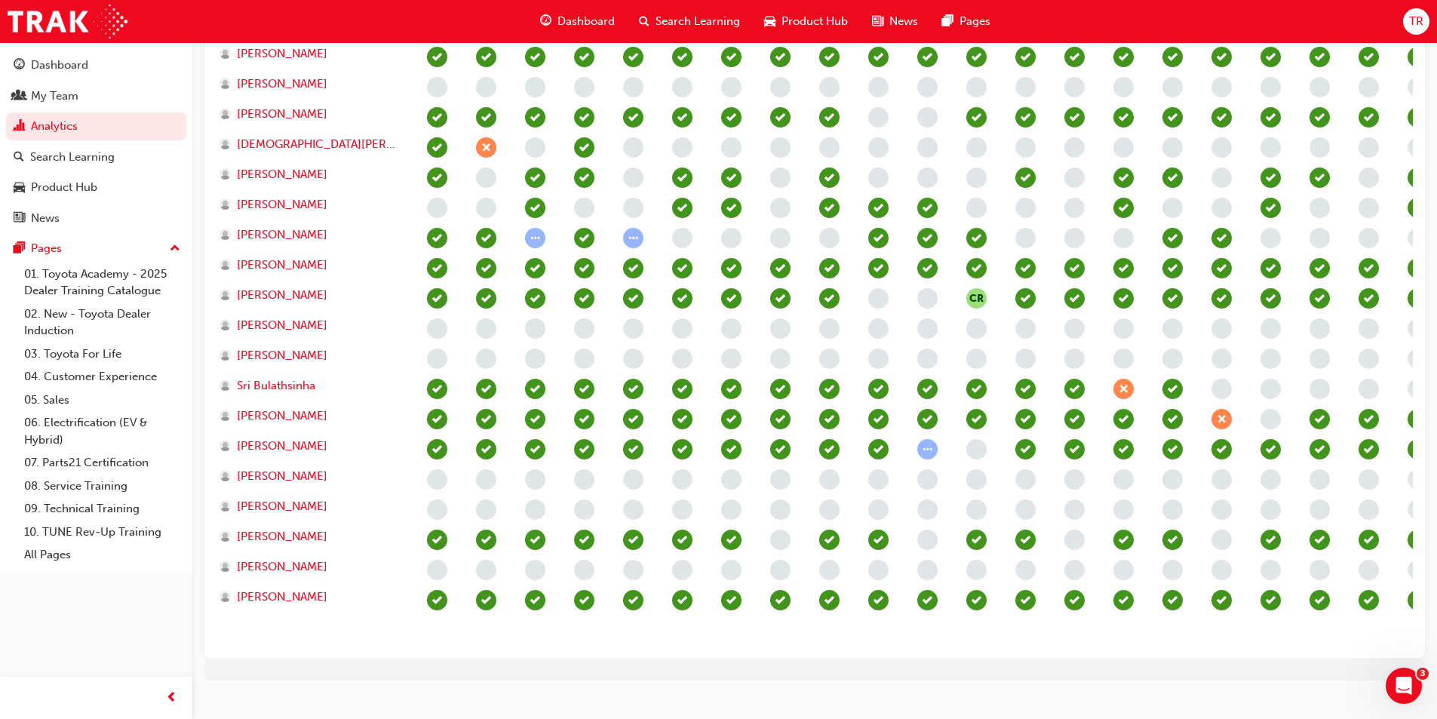
click at [435, 507] on span "learningRecordVerb_NONE-icon" at bounding box center [437, 509] width 20 height 20
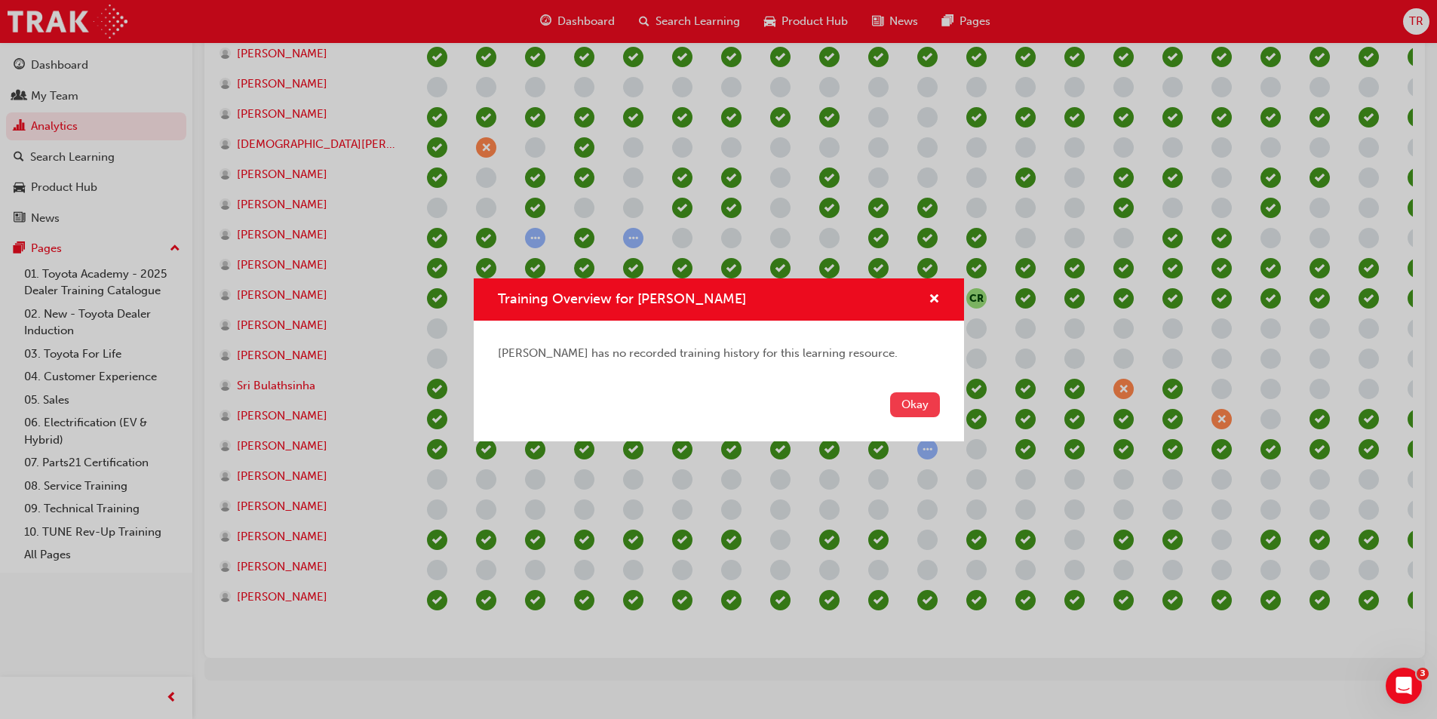
click at [924, 412] on button "Okay" at bounding box center [915, 404] width 50 height 25
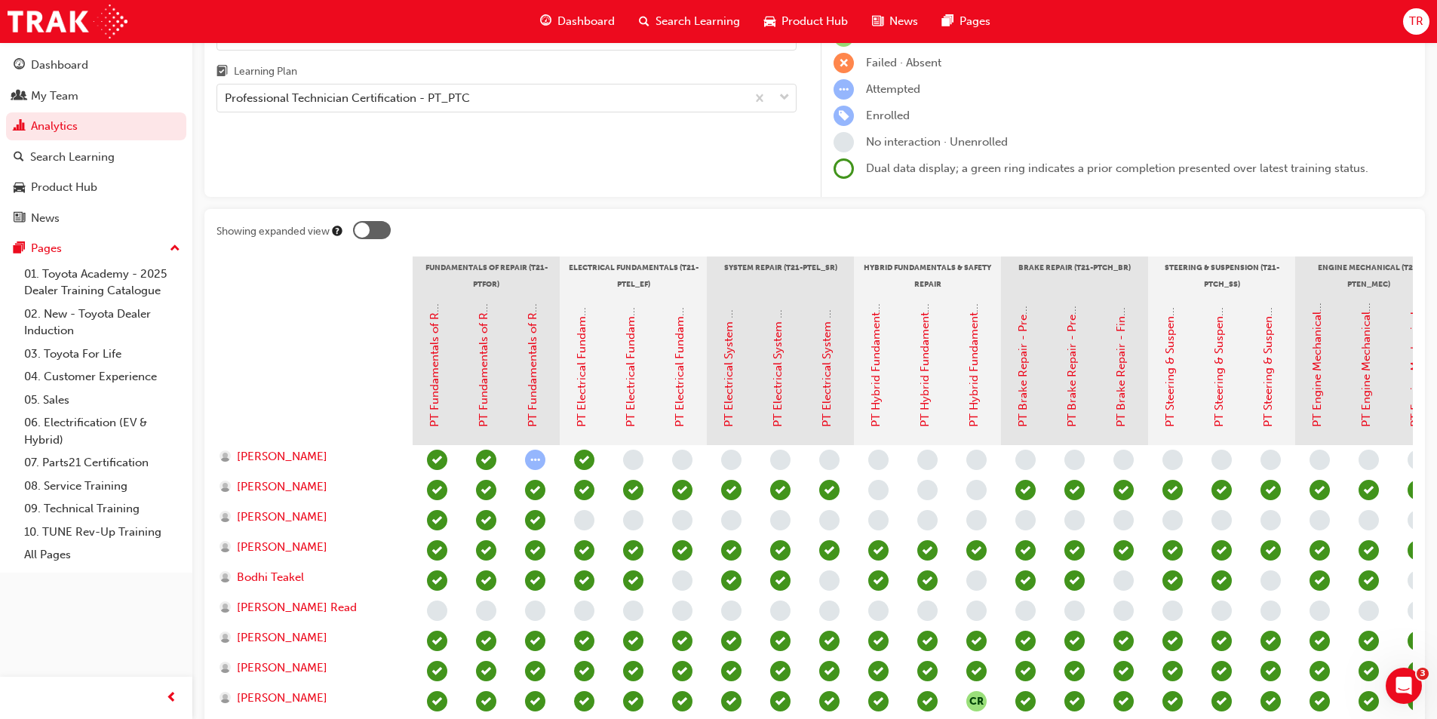
scroll to position [0, 0]
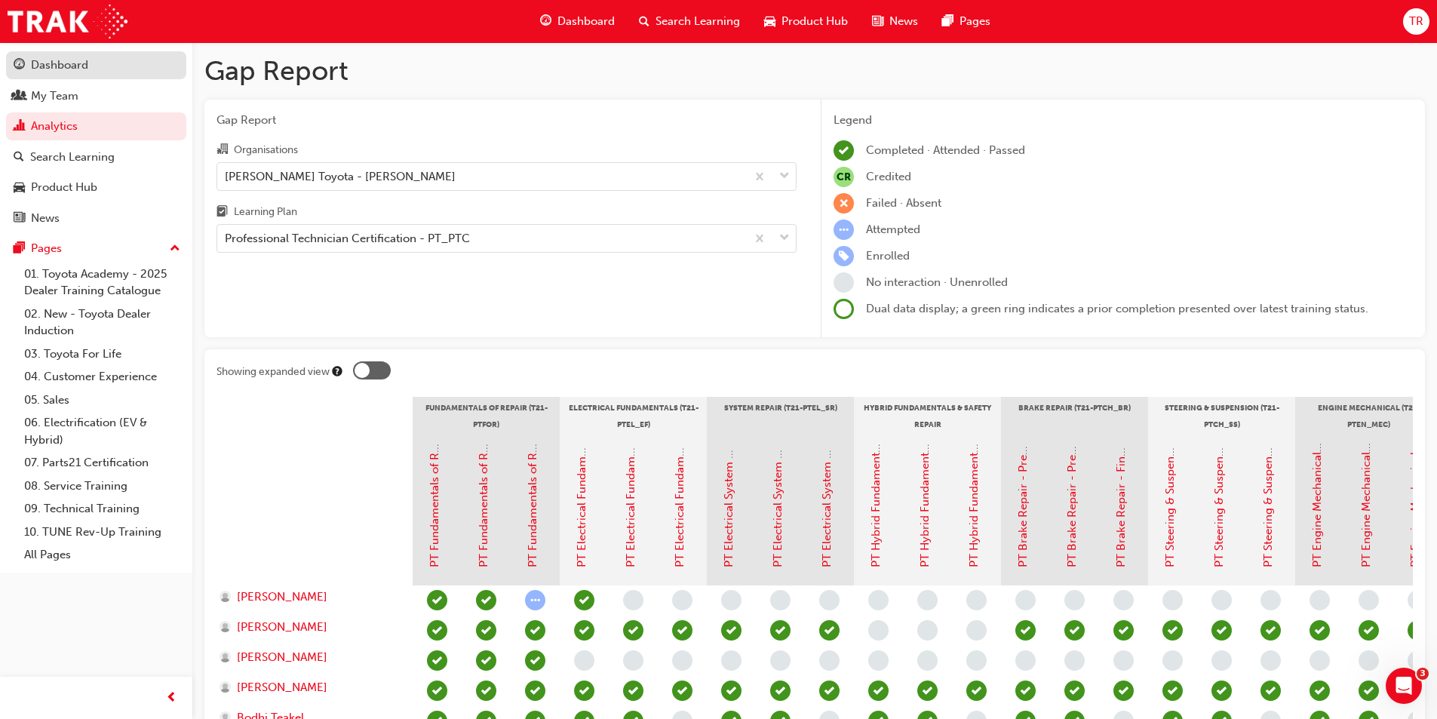
click at [77, 64] on div "Dashboard" at bounding box center [59, 65] width 57 height 17
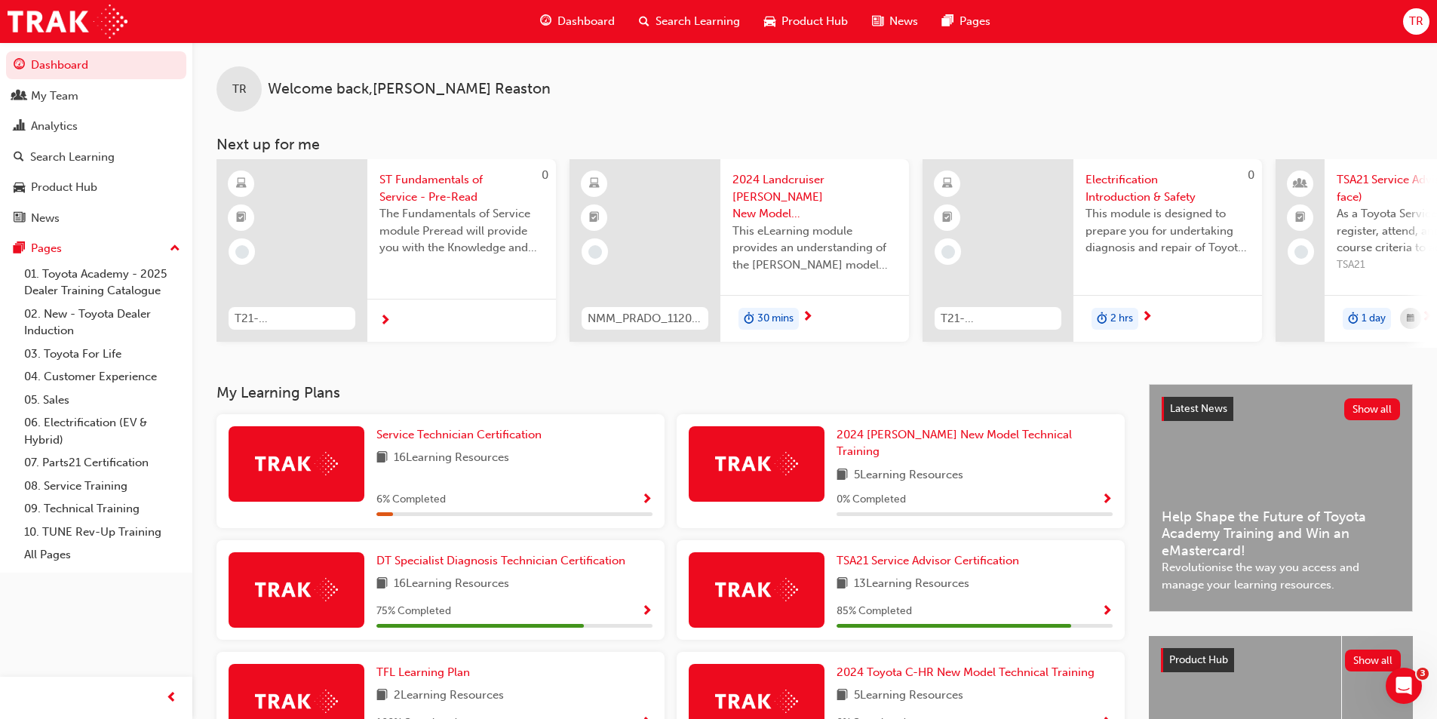
click at [664, 18] on span "Search Learning" at bounding box center [697, 21] width 84 height 17
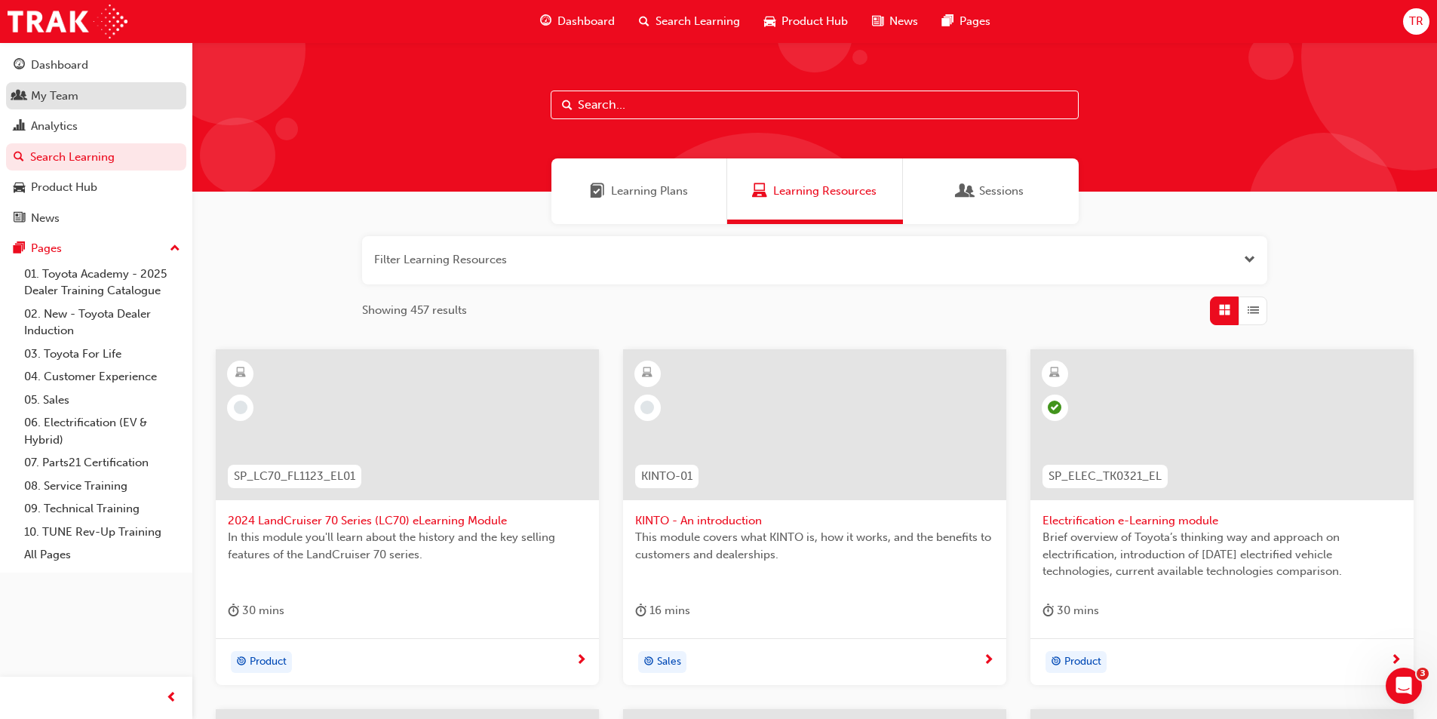
click at [69, 96] on div "My Team" at bounding box center [55, 95] width 48 height 17
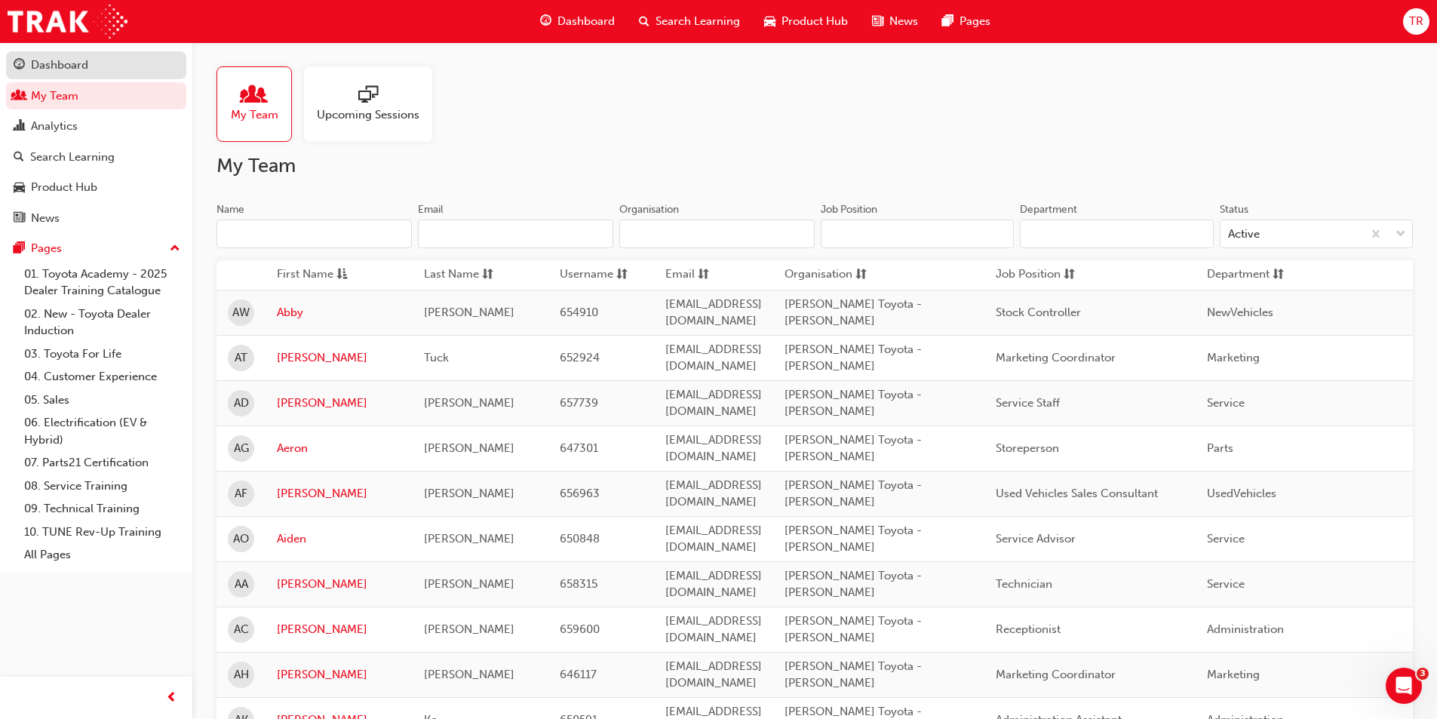
click at [72, 67] on div "Dashboard" at bounding box center [59, 65] width 57 height 17
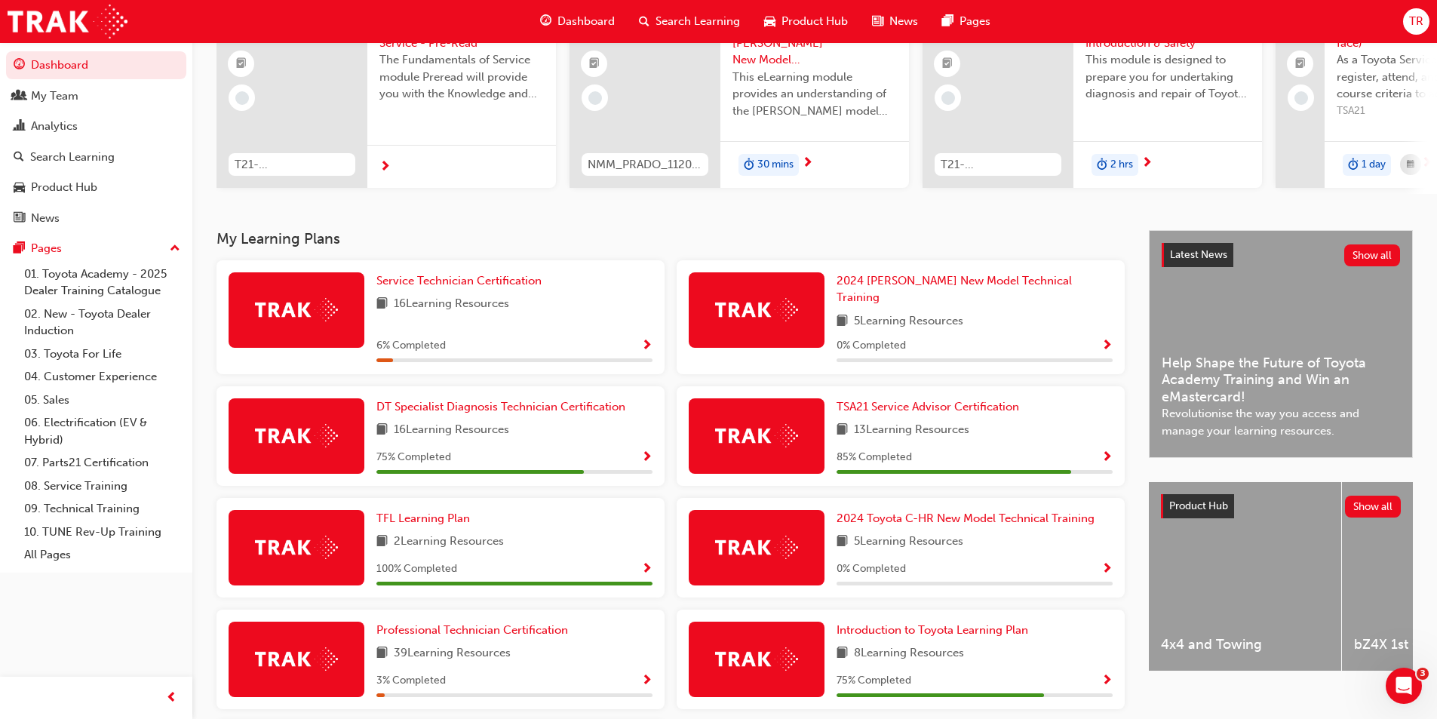
scroll to position [302, 0]
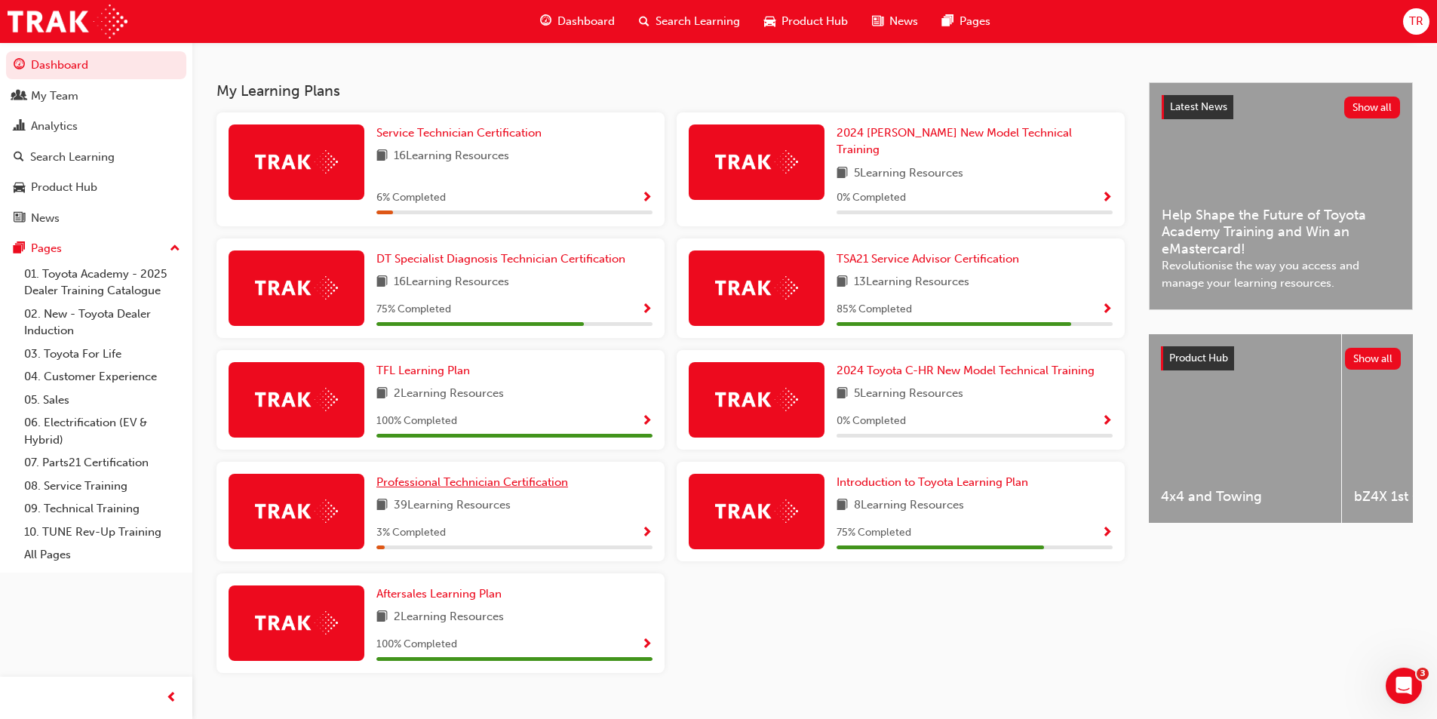
click at [487, 475] on span "Professional Technician Certification" at bounding box center [472, 482] width 192 height 14
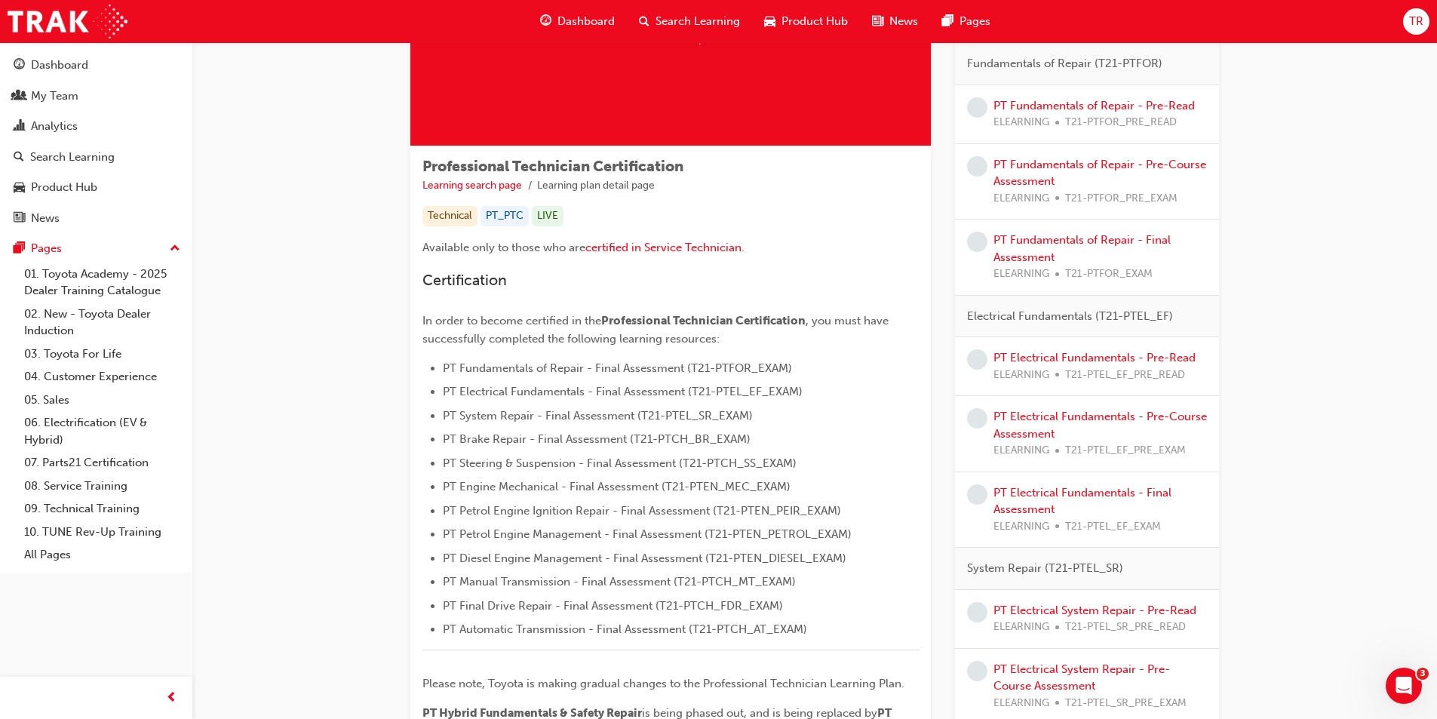
scroll to position [151, 0]
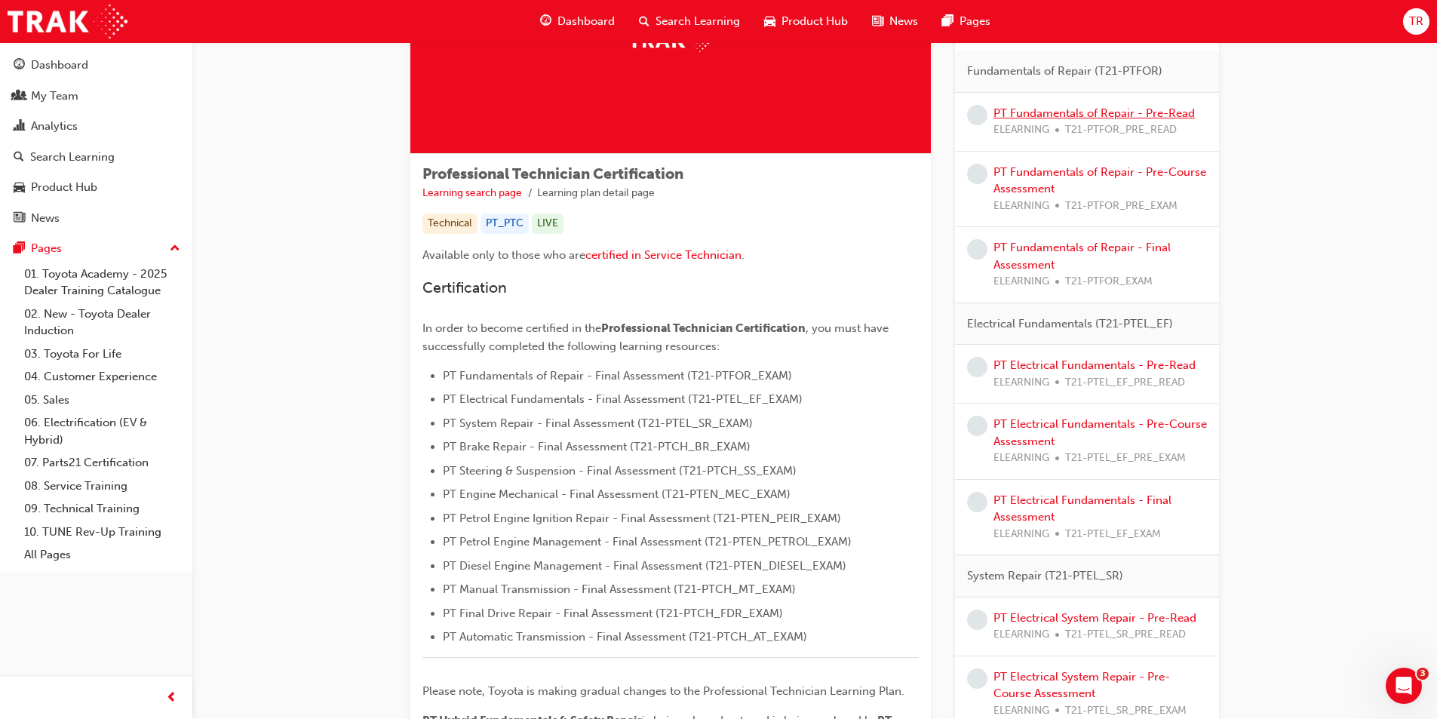
click at [1088, 111] on link "PT Fundamentals of Repair - Pre-Read" at bounding box center [1093, 113] width 201 height 14
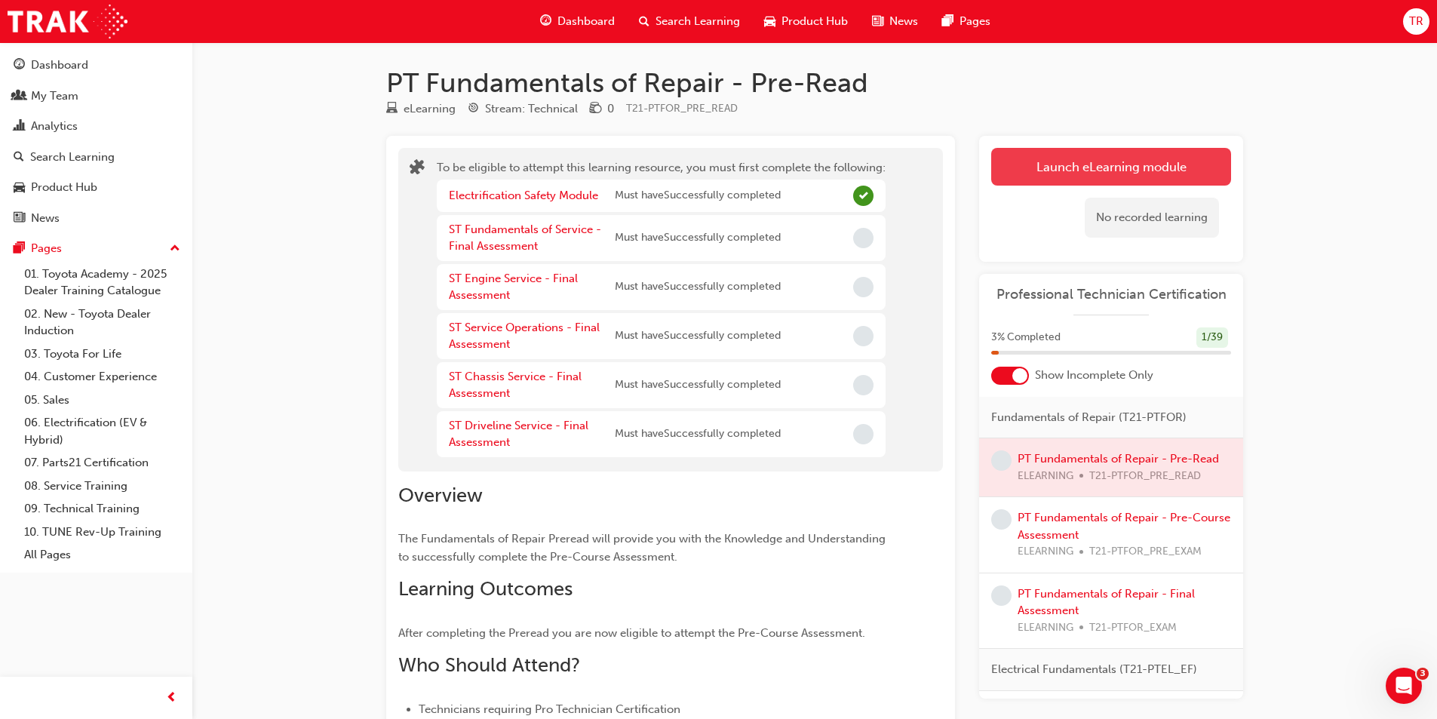
click at [1077, 166] on button "Launch eLearning module" at bounding box center [1111, 167] width 240 height 38
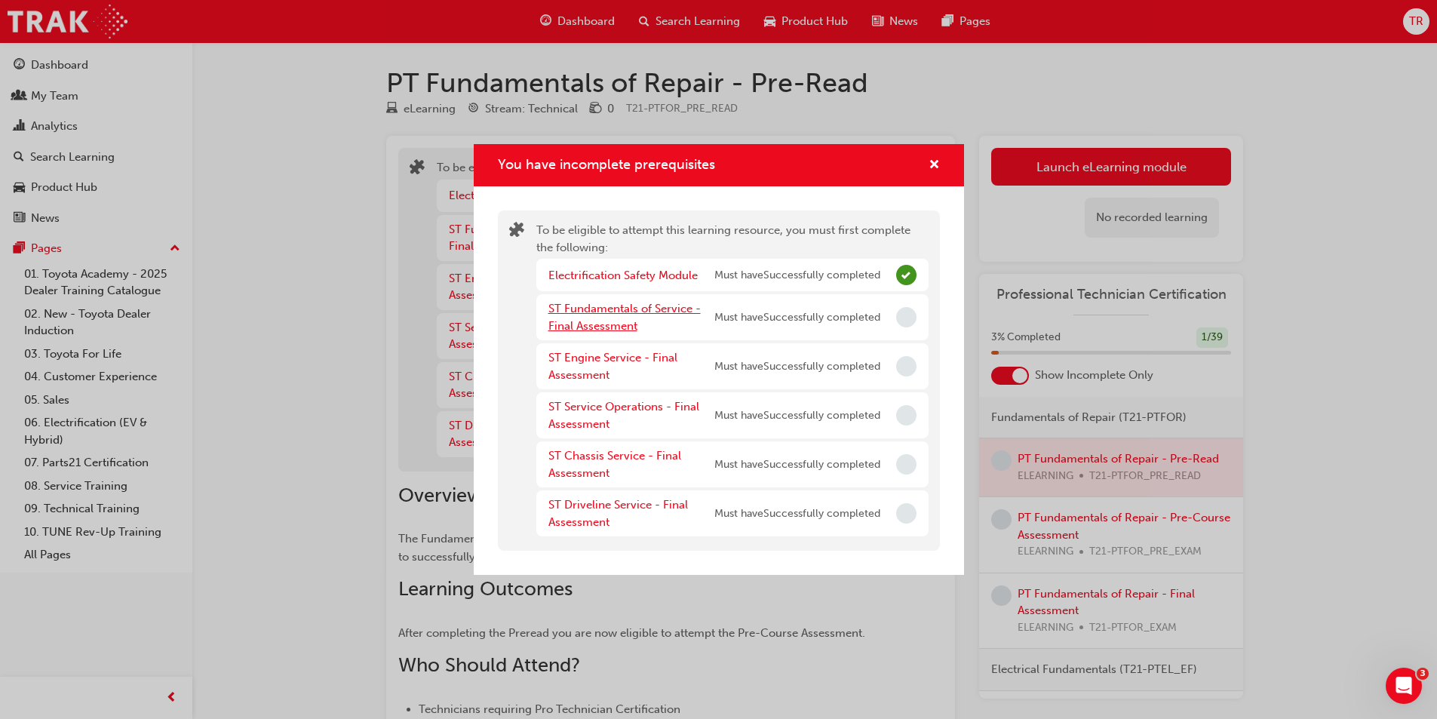
click at [637, 314] on link "ST Fundamentals of Service - Final Assessment" at bounding box center [624, 317] width 152 height 31
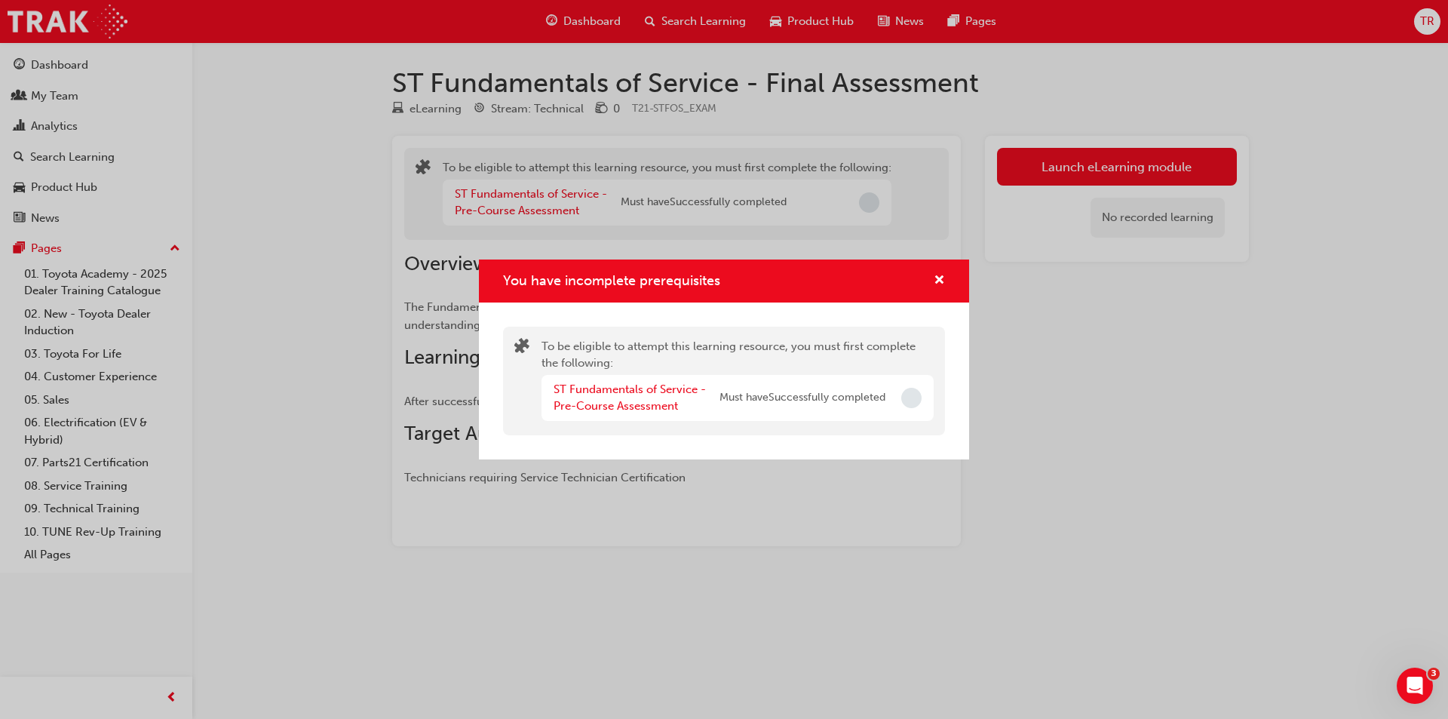
click at [635, 396] on div "ST Fundamentals of Service - Pre-Course Assessment" at bounding box center [637, 398] width 166 height 34
click at [636, 389] on link "ST Fundamentals of Service - Pre-Course Assessment" at bounding box center [630, 397] width 152 height 31
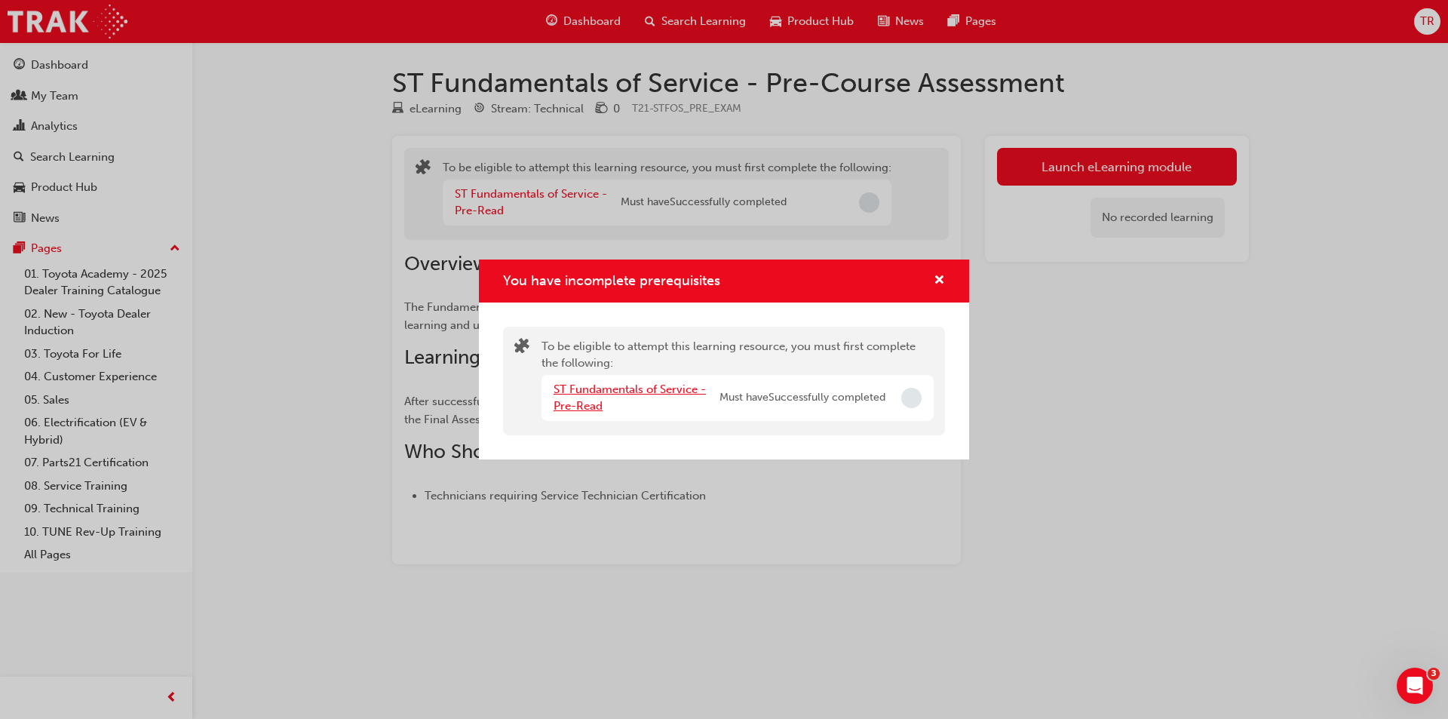
click at [636, 388] on link "ST Fundamentals of Service - Pre-Read" at bounding box center [630, 397] width 152 height 31
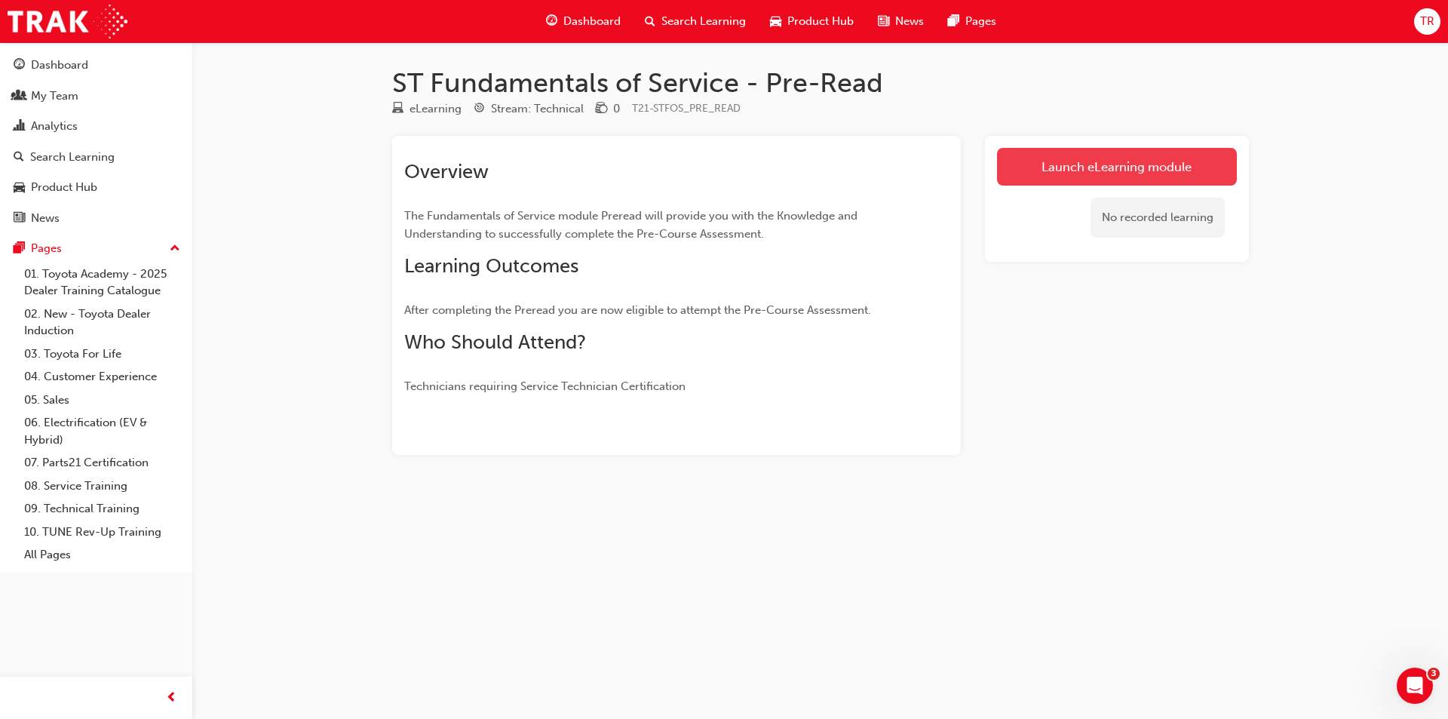
click at [1106, 173] on link "Launch eLearning module" at bounding box center [1117, 167] width 240 height 38
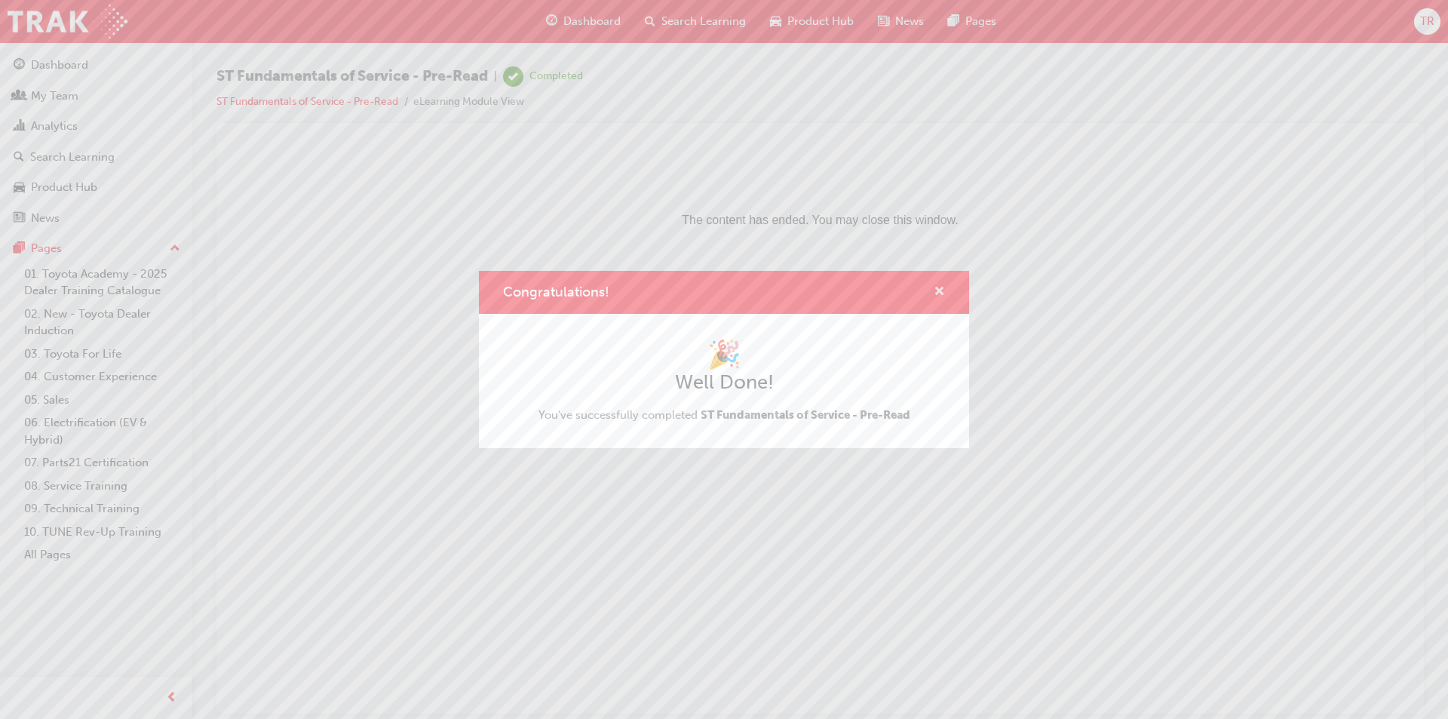
click at [935, 290] on span "cross-icon" at bounding box center [939, 293] width 11 height 14
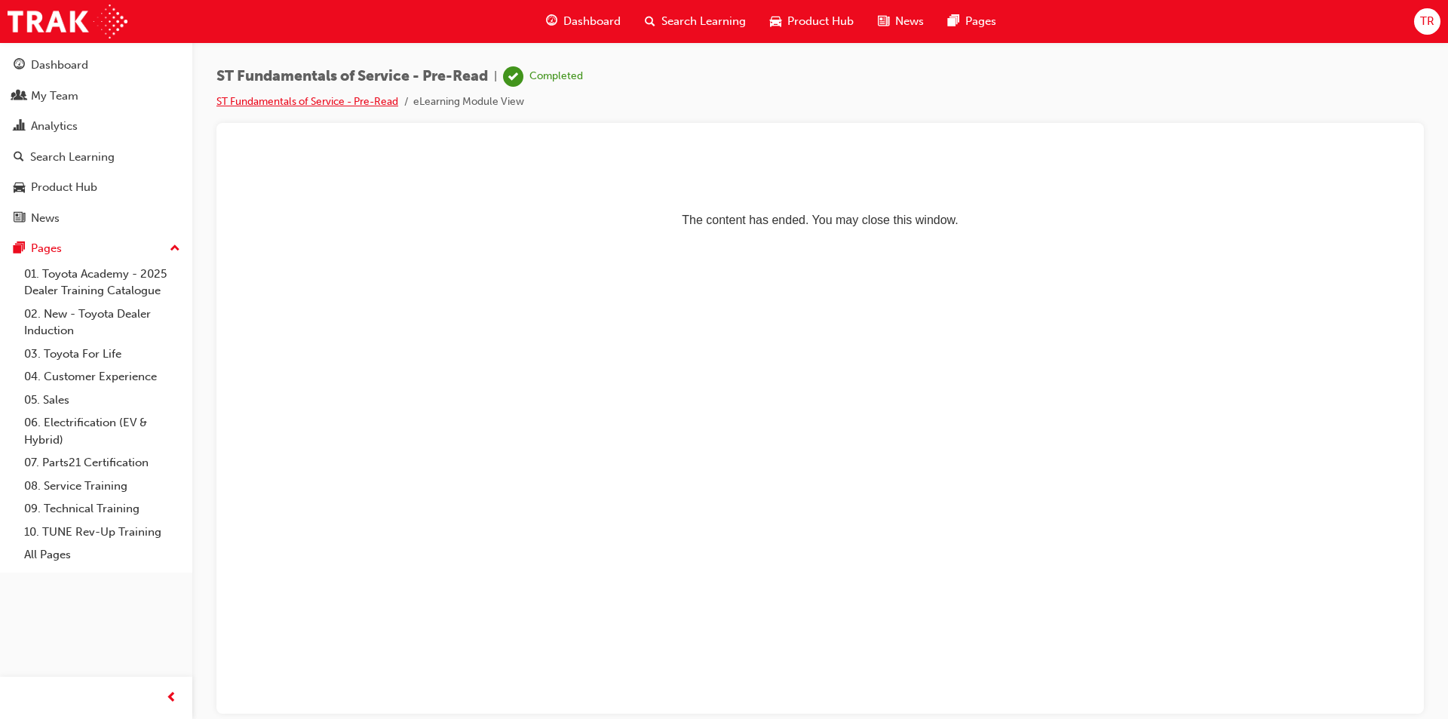
click at [379, 97] on link "ST Fundamentals of Service - Pre-Read" at bounding box center [307, 101] width 182 height 13
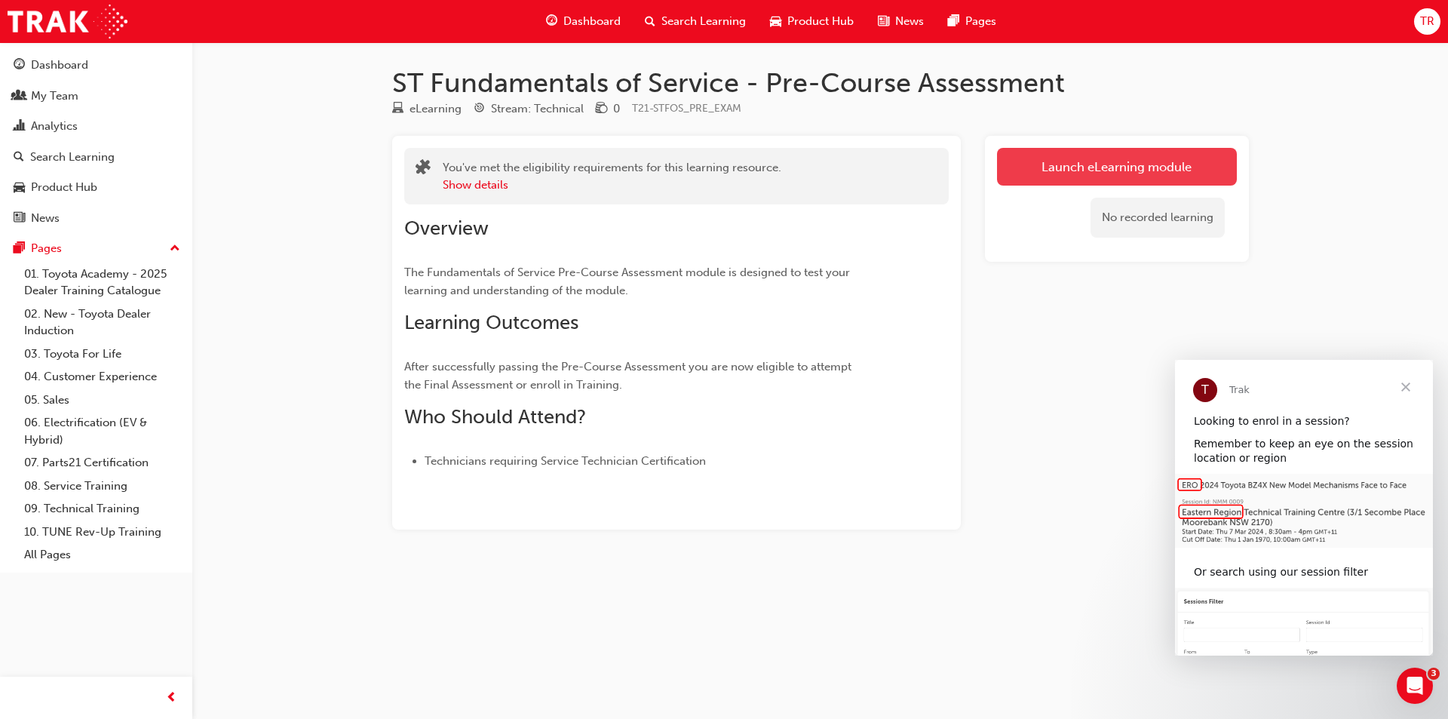
click at [1151, 164] on link "Launch eLearning module" at bounding box center [1117, 167] width 240 height 38
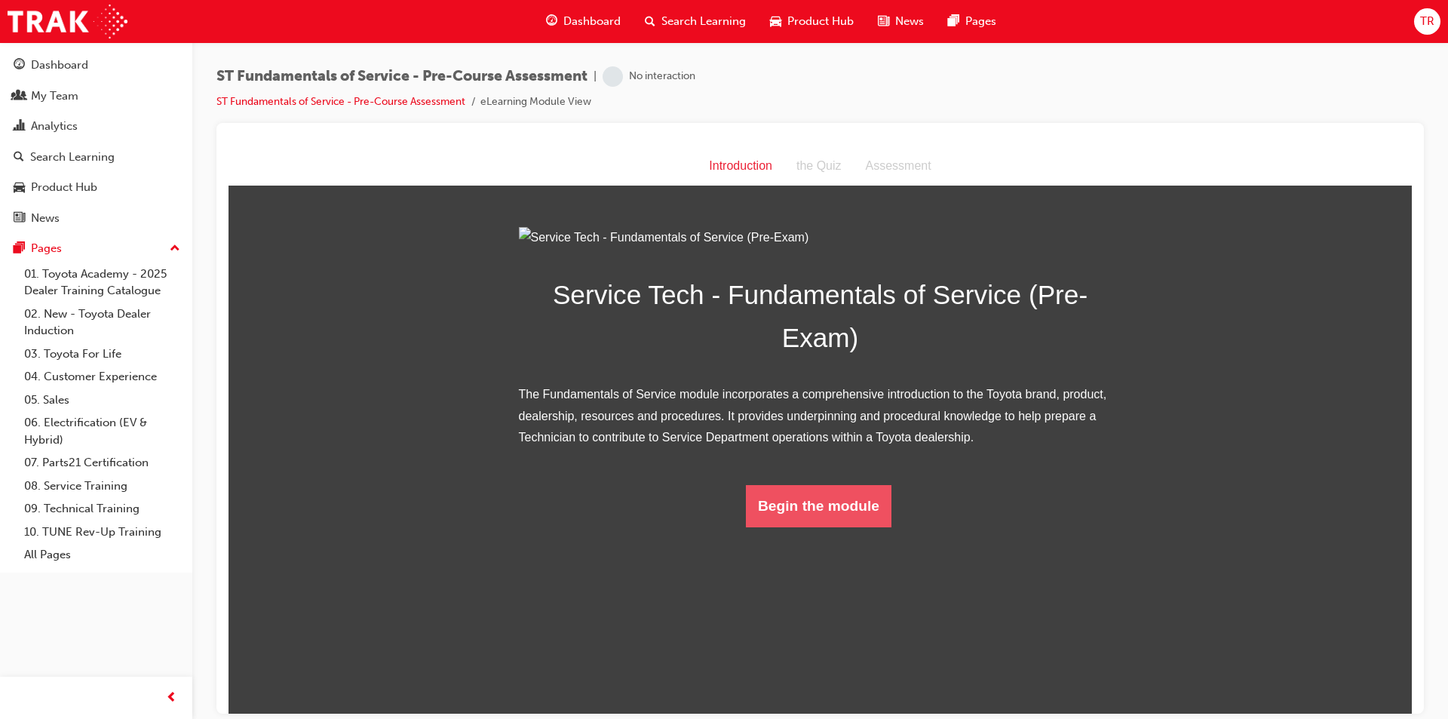
click at [777, 527] on button "Begin the module" at bounding box center [819, 505] width 146 height 42
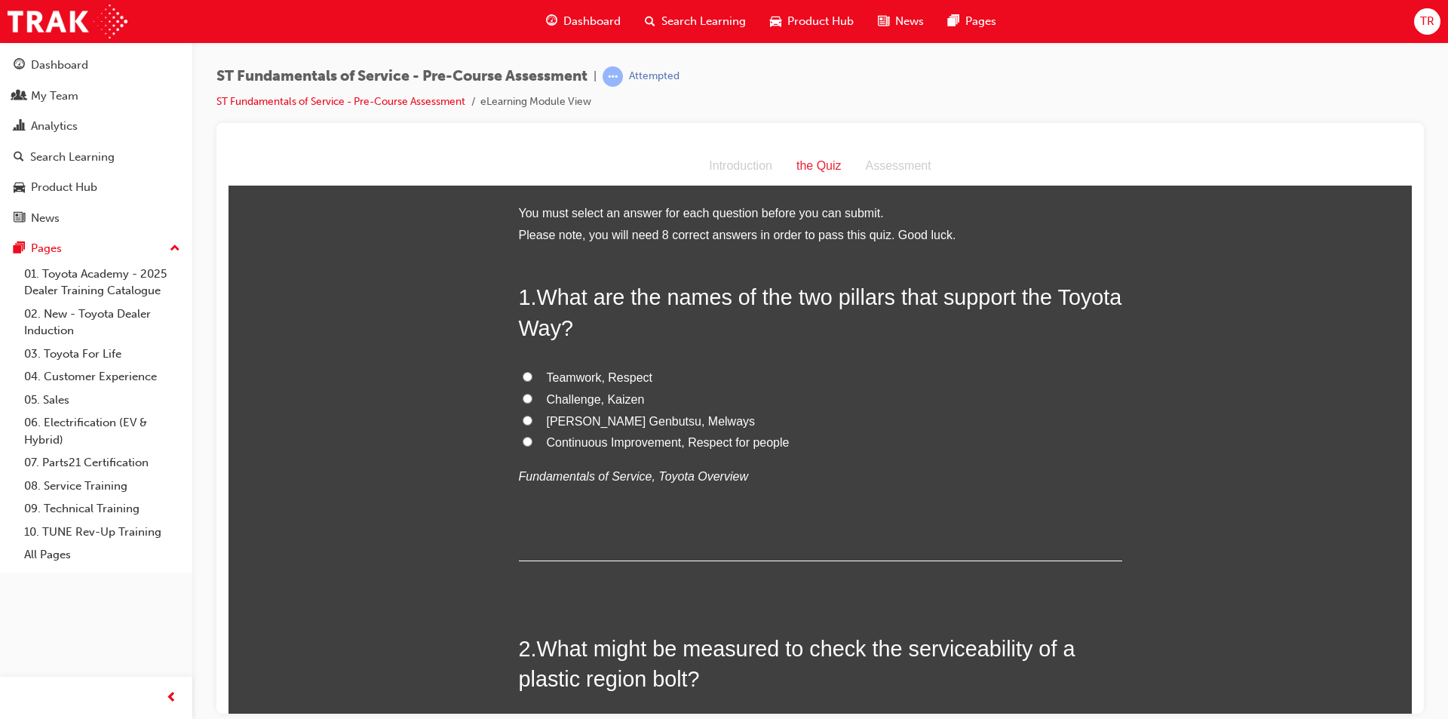
click at [551, 437] on span "Continuous Improvement, Respect for people" at bounding box center [668, 441] width 243 height 13
click at [533, 437] on input "Continuous Improvement, Respect for people" at bounding box center [528, 441] width 10 height 10
radio input "true"
click at [550, 398] on span "Challenge, Kaizen" at bounding box center [596, 398] width 98 height 13
click at [533, 398] on input "Challenge, Kaizen" at bounding box center [528, 398] width 10 height 10
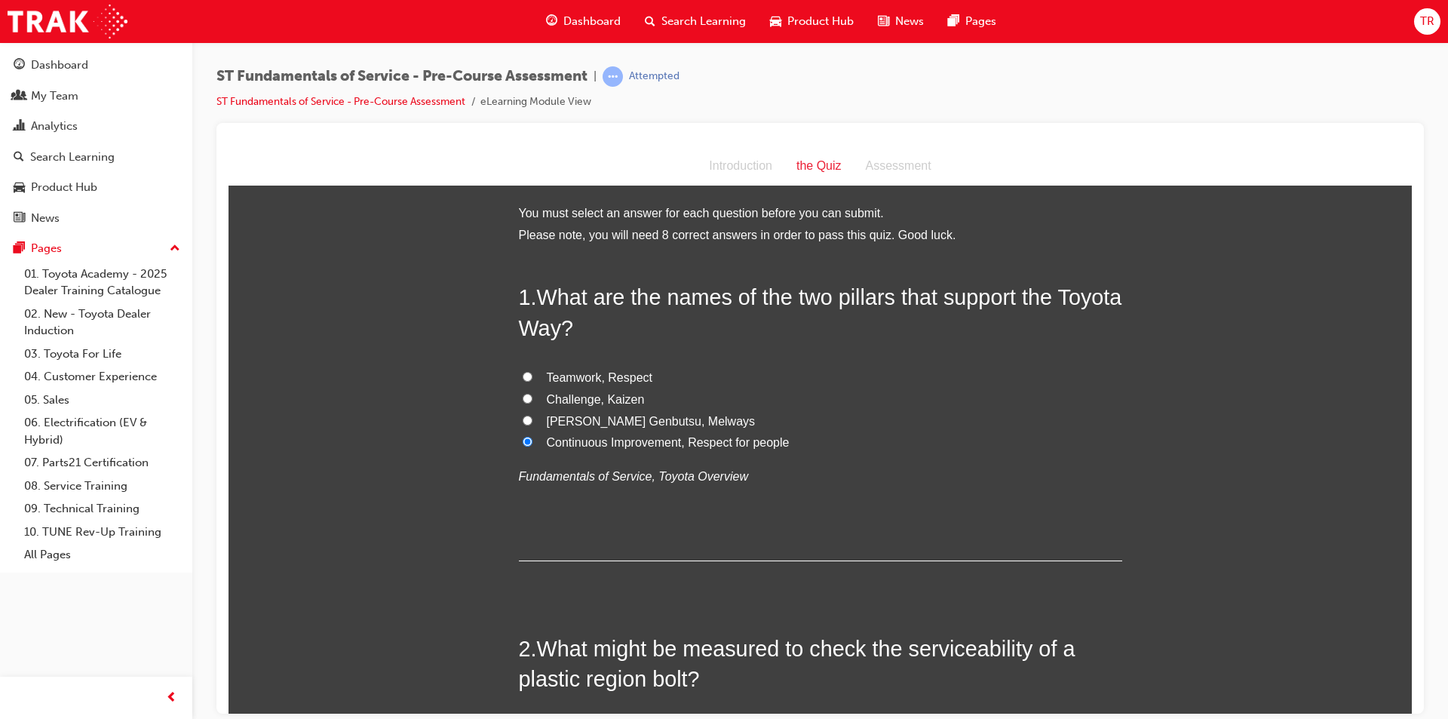
radio input "true"
click at [539, 441] on label "Continuous Improvement, Respect for people" at bounding box center [820, 442] width 603 height 22
click at [533, 441] on input "Continuous Improvement, Respect for people" at bounding box center [528, 441] width 10 height 10
radio input "true"
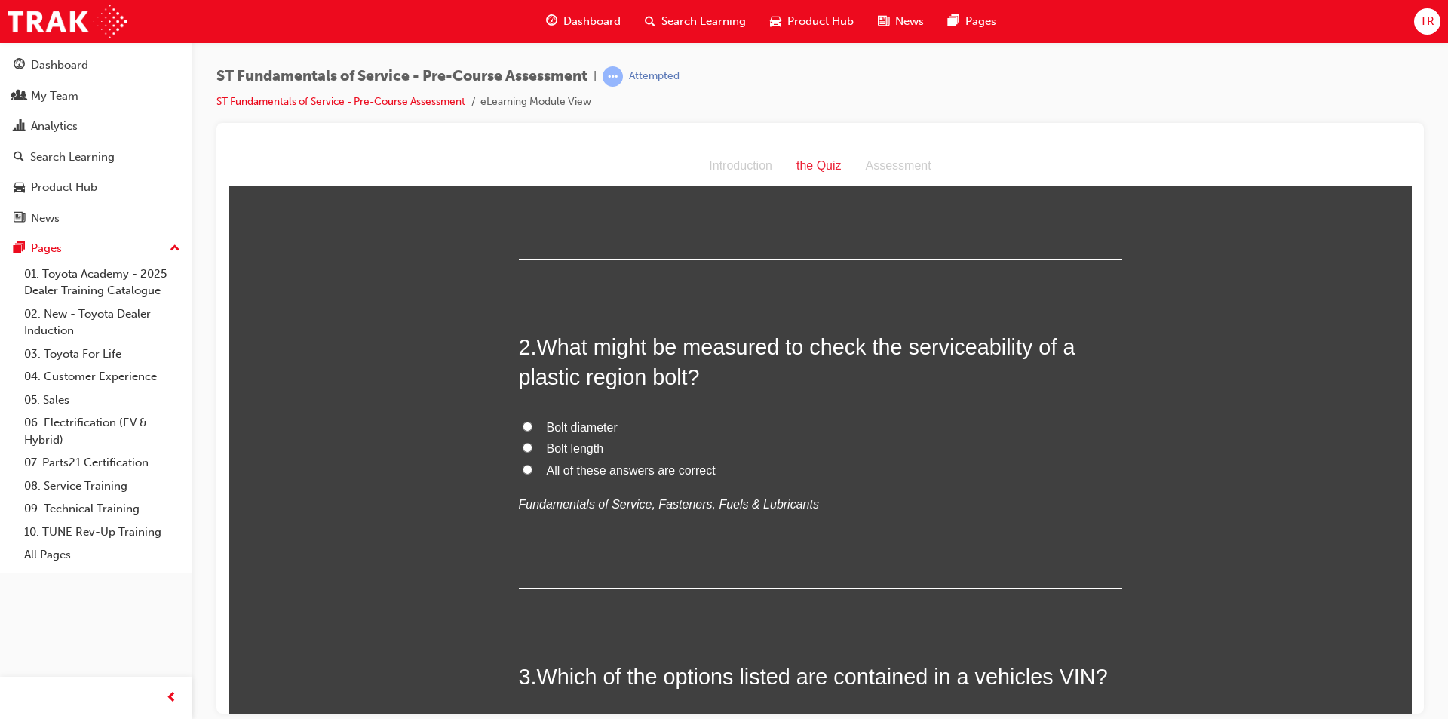
click at [573, 427] on span "Bolt diameter" at bounding box center [582, 426] width 71 height 13
click at [533, 427] on input "Bolt diameter" at bounding box center [528, 426] width 10 height 10
radio input "true"
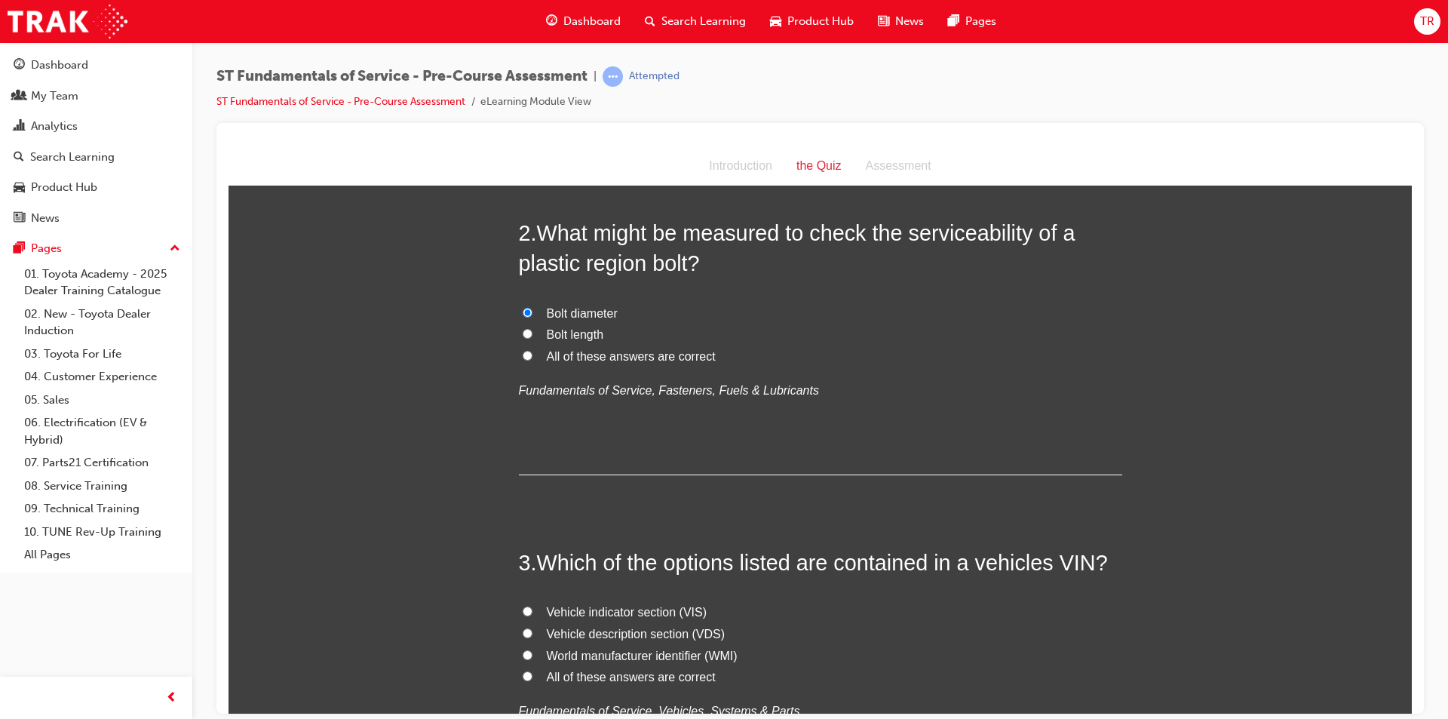
scroll to position [453, 0]
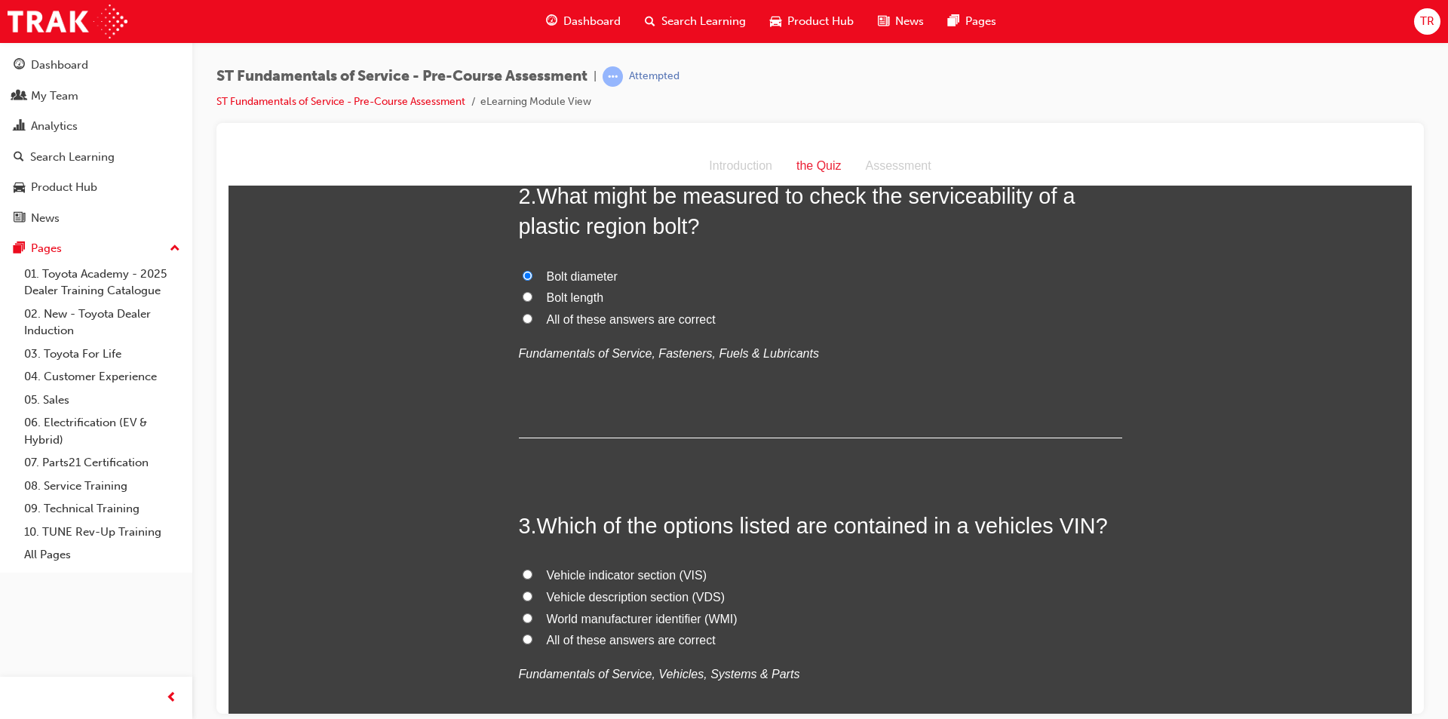
click at [528, 312] on label "All of these answers are correct" at bounding box center [820, 320] width 603 height 22
click at [528, 313] on input "All of these answers are correct" at bounding box center [528, 318] width 10 height 10
radio input "true"
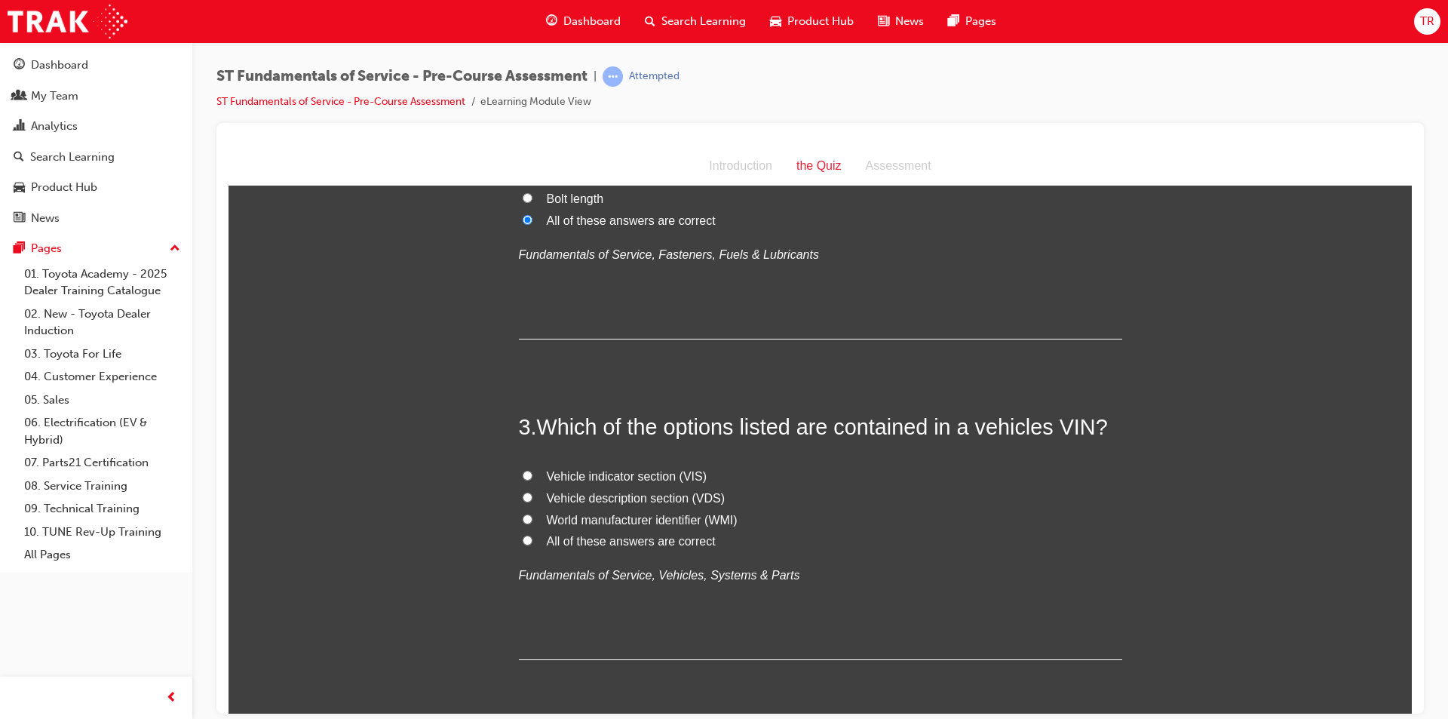
scroll to position [603, 0]
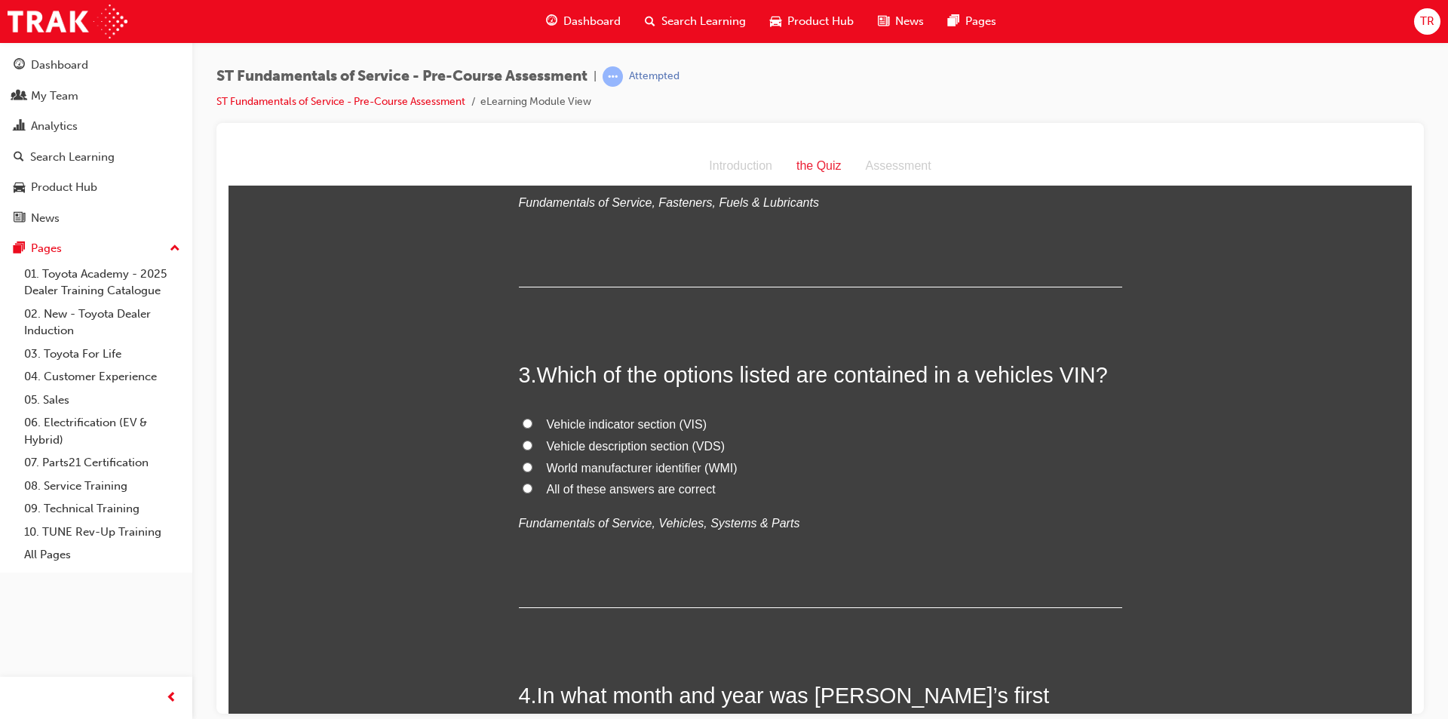
click at [550, 491] on span "All of these answers are correct" at bounding box center [631, 488] width 169 height 13
click at [533, 491] on input "All of these answers are correct" at bounding box center [528, 488] width 10 height 10
radio input "true"
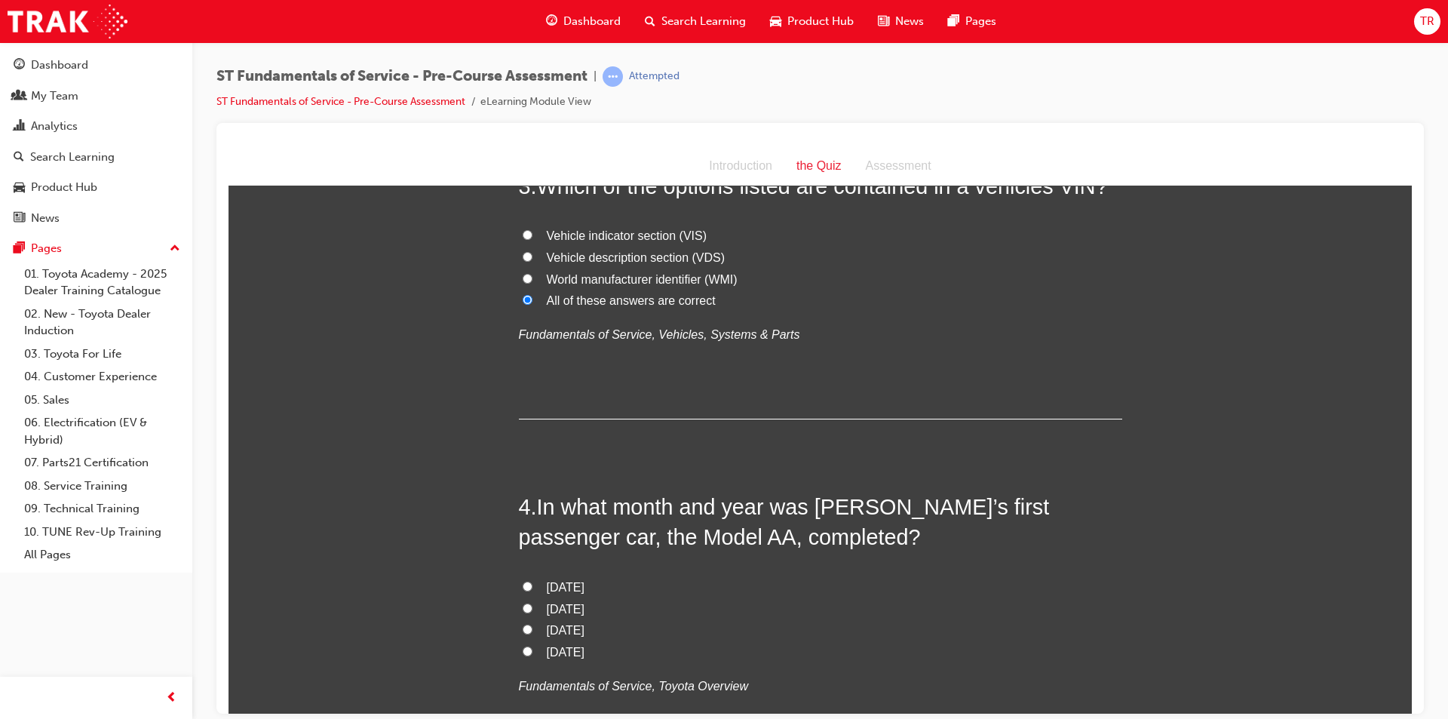
scroll to position [905, 0]
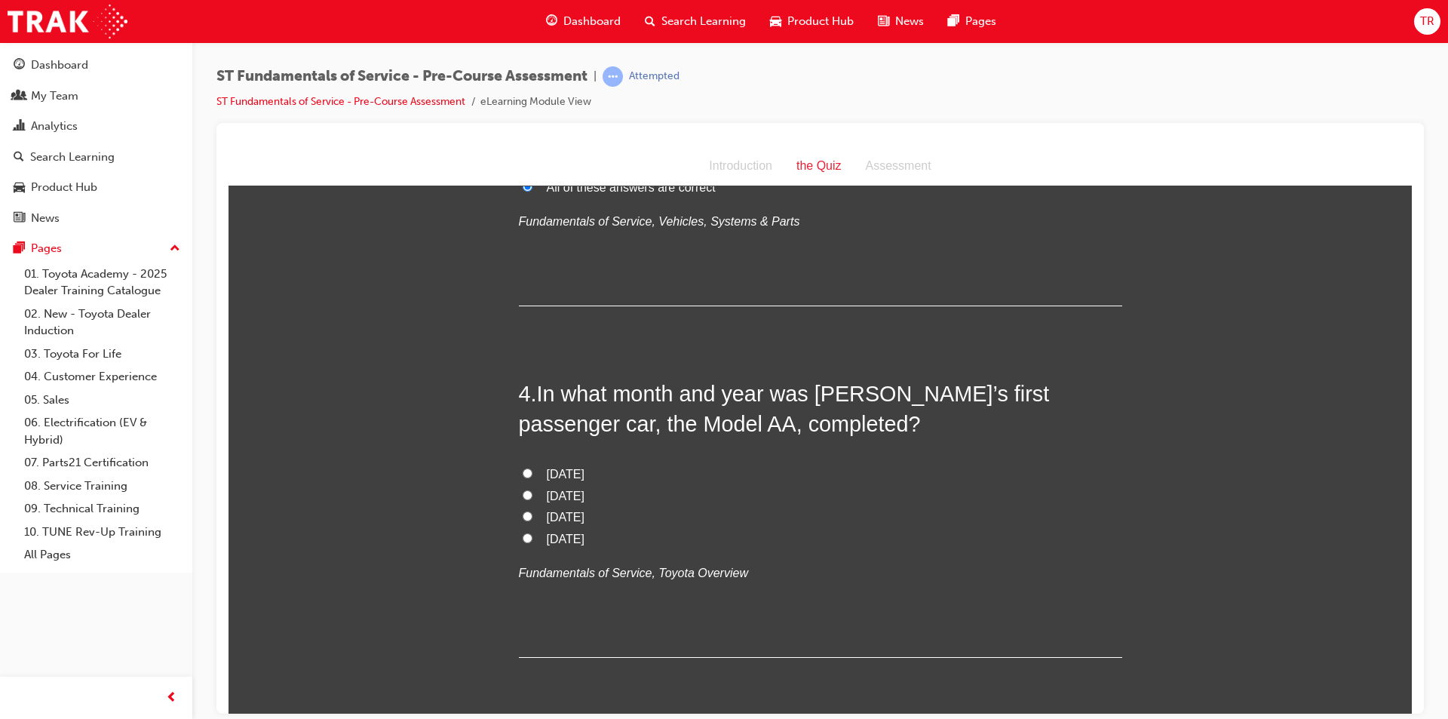
click at [579, 532] on span "[DATE]" at bounding box center [566, 538] width 38 height 13
click at [533, 533] on input "[DATE]" at bounding box center [528, 538] width 10 height 10
radio input "true"
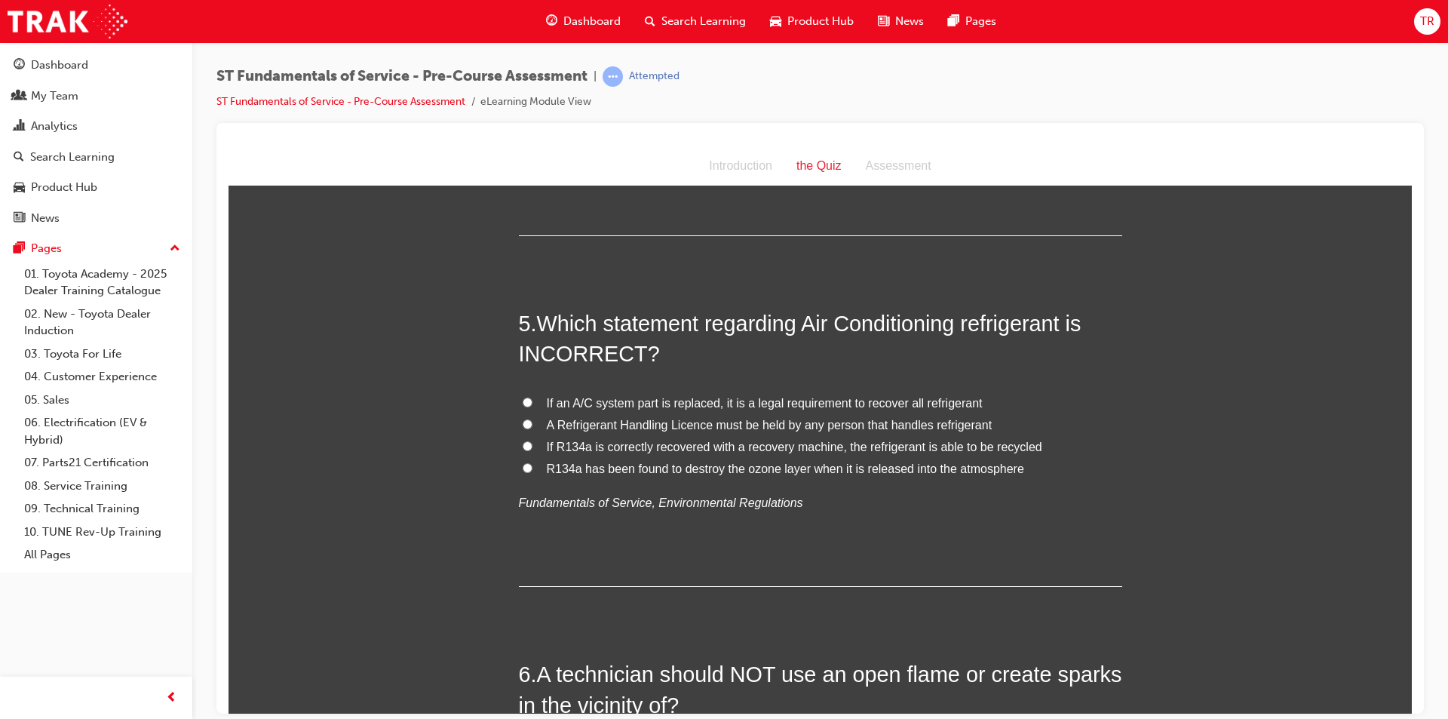
scroll to position [1358, 0]
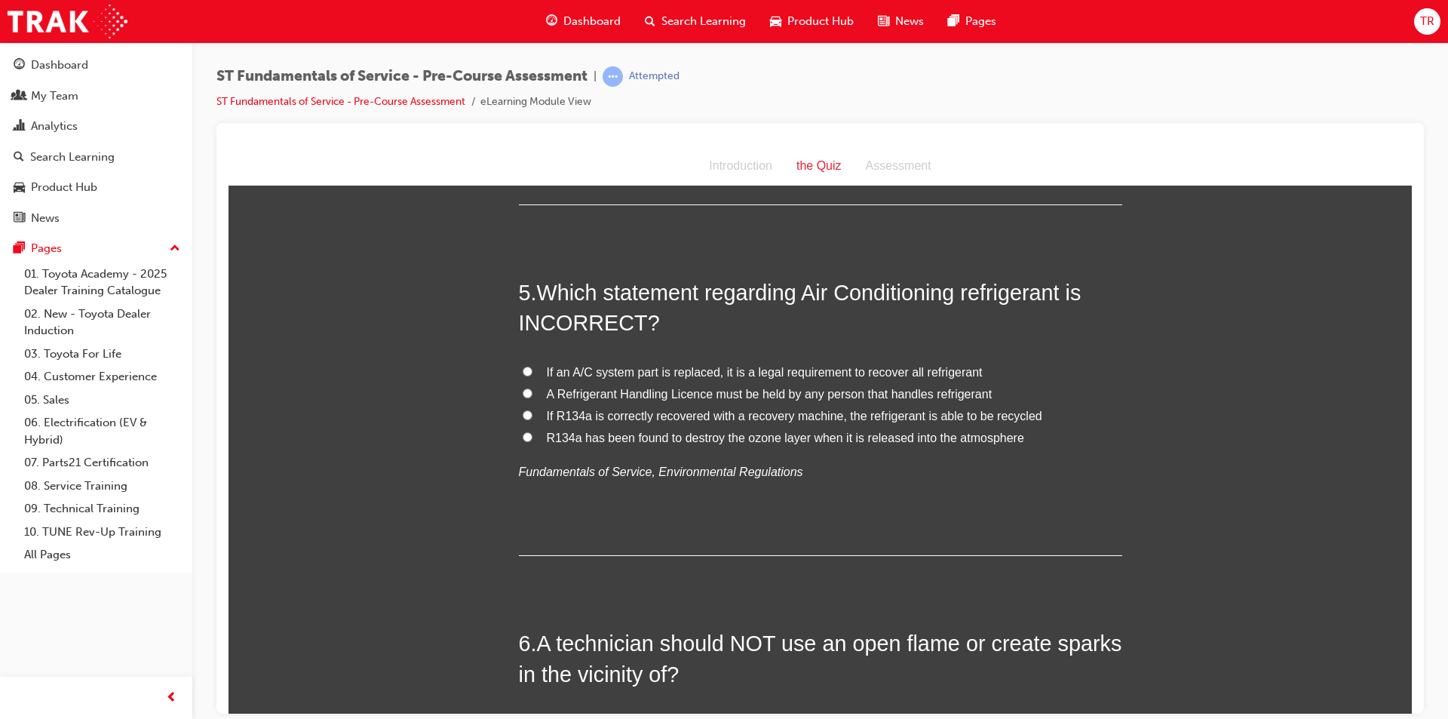
click at [562, 371] on span "If an A/C system part is replaced, it is a legal requirement to recover all ref…" at bounding box center [765, 371] width 436 height 13
click at [533, 371] on input "If an A/C system part is replaced, it is a legal requirement to recover all ref…" at bounding box center [528, 371] width 10 height 10
radio input "true"
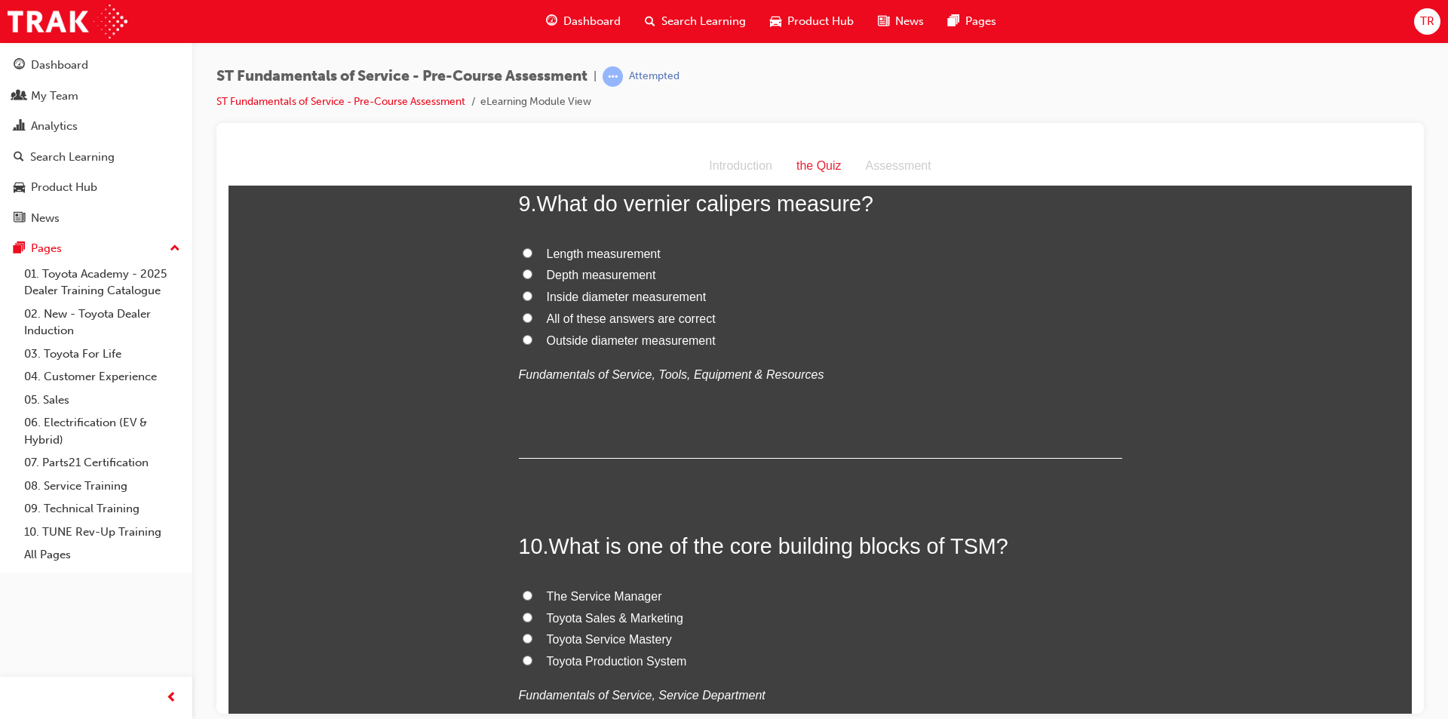
scroll to position [3010, 0]
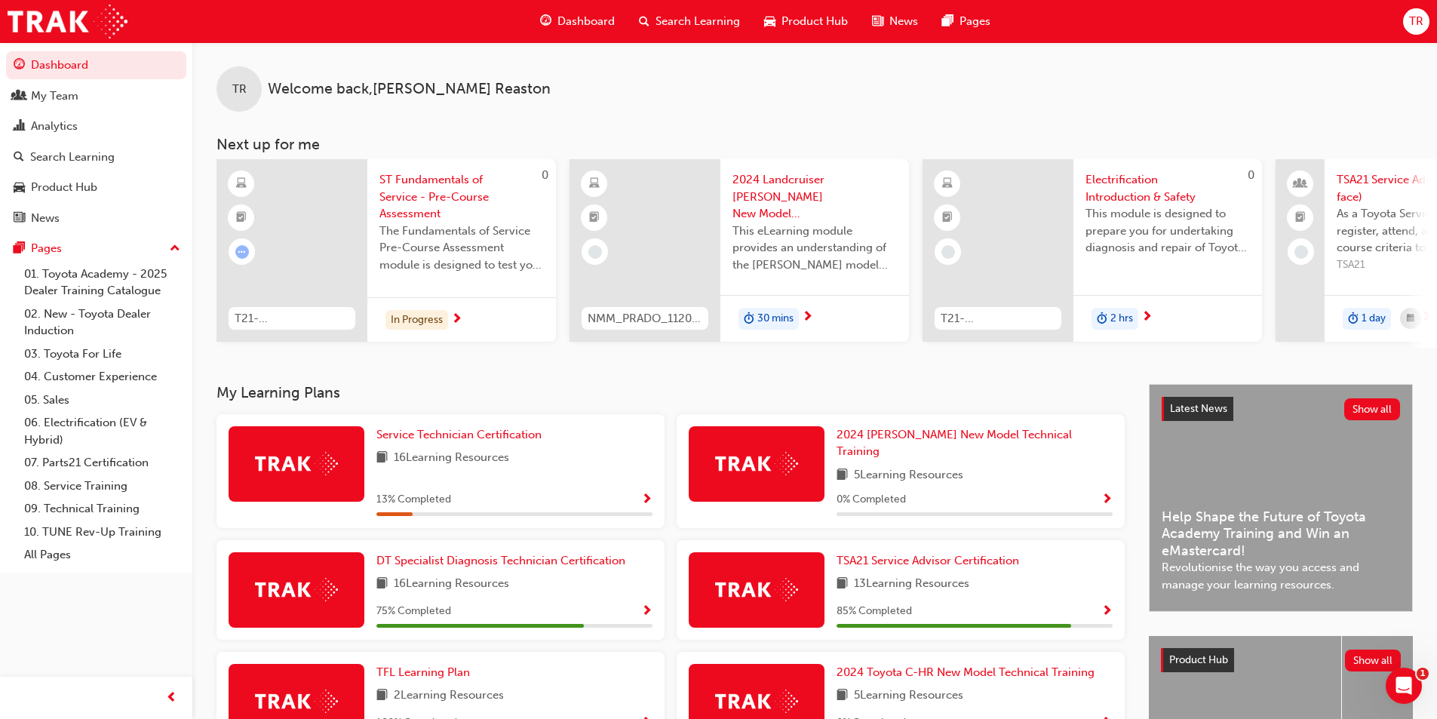
click at [1408, 26] on div "TR" at bounding box center [1416, 21] width 26 height 26
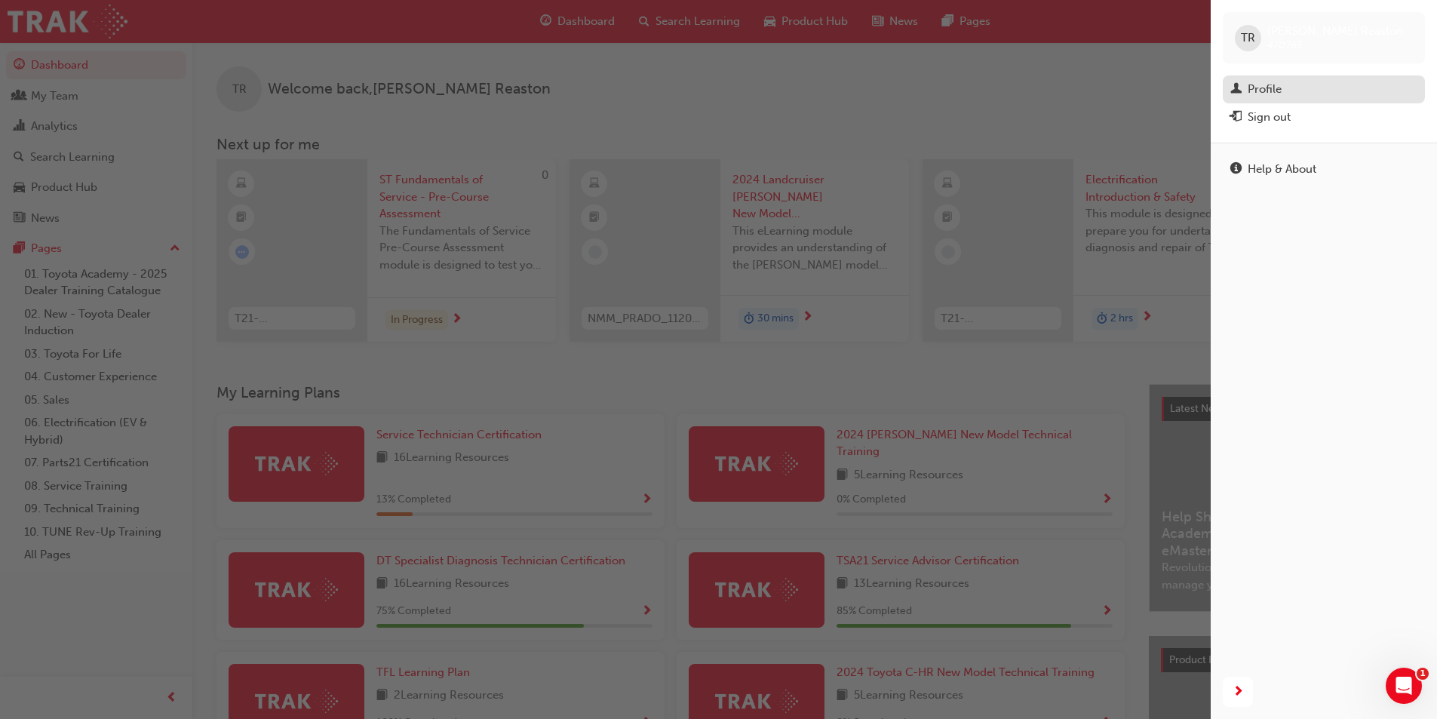
click at [1261, 81] on div "Profile" at bounding box center [1265, 89] width 34 height 17
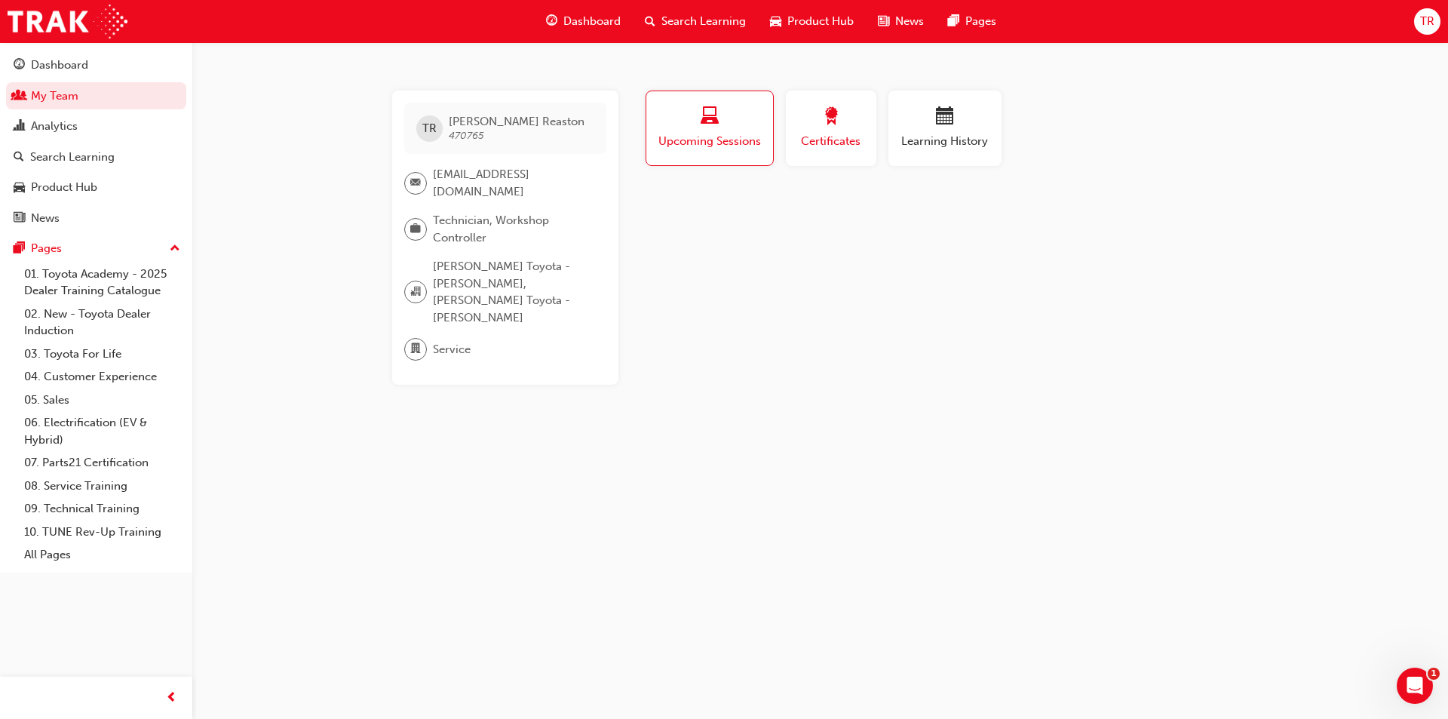
click at [833, 130] on div "Certificates" at bounding box center [831, 128] width 68 height 43
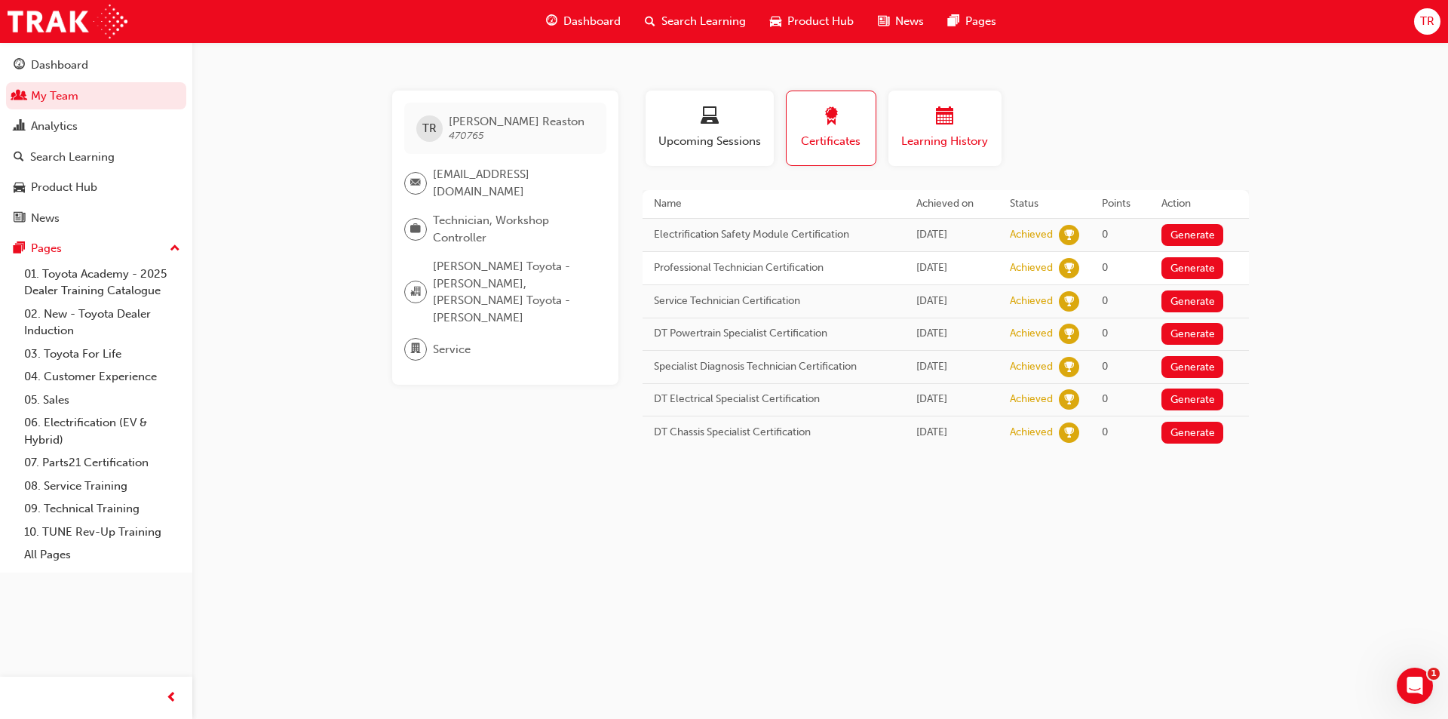
click at [940, 155] on button "Learning History" at bounding box center [945, 128] width 113 height 75
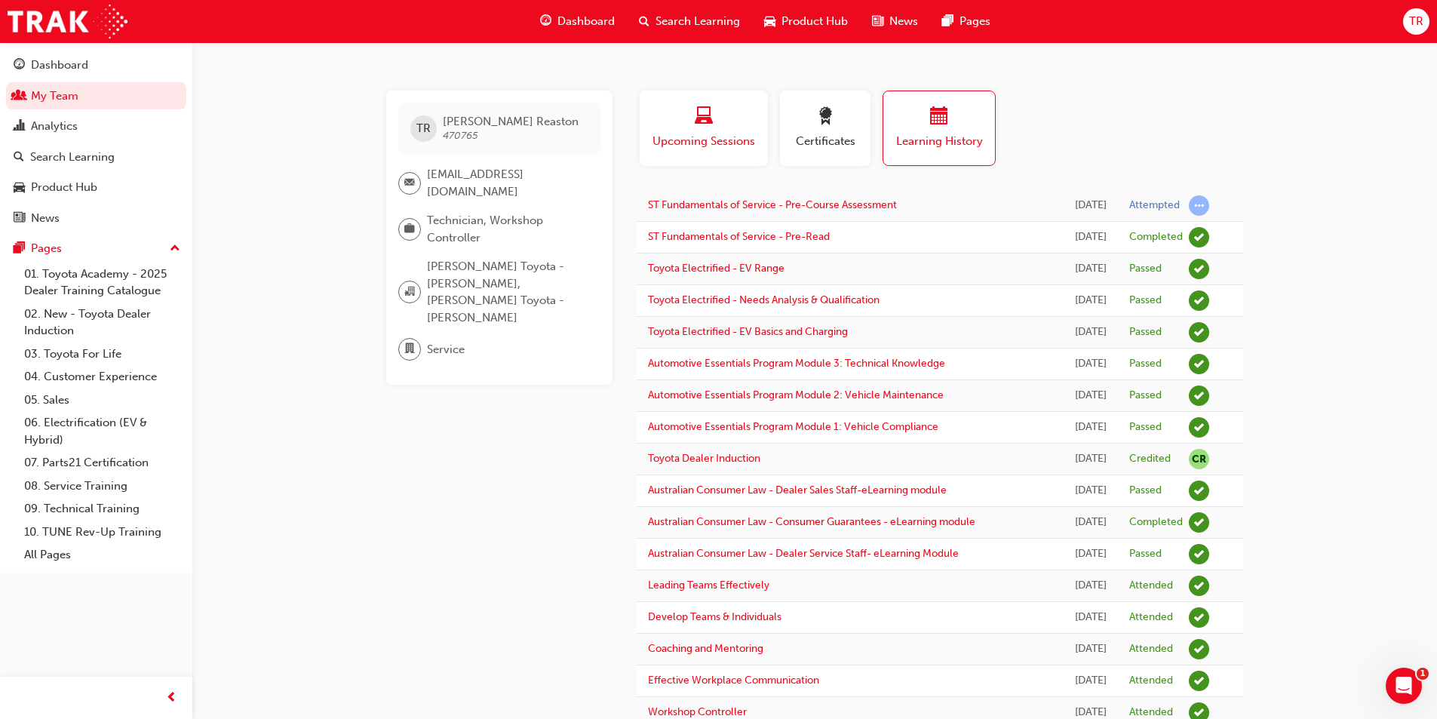
click at [697, 151] on button "Upcoming Sessions" at bounding box center [704, 128] width 128 height 75
